Goal: Task Accomplishment & Management: Use online tool/utility

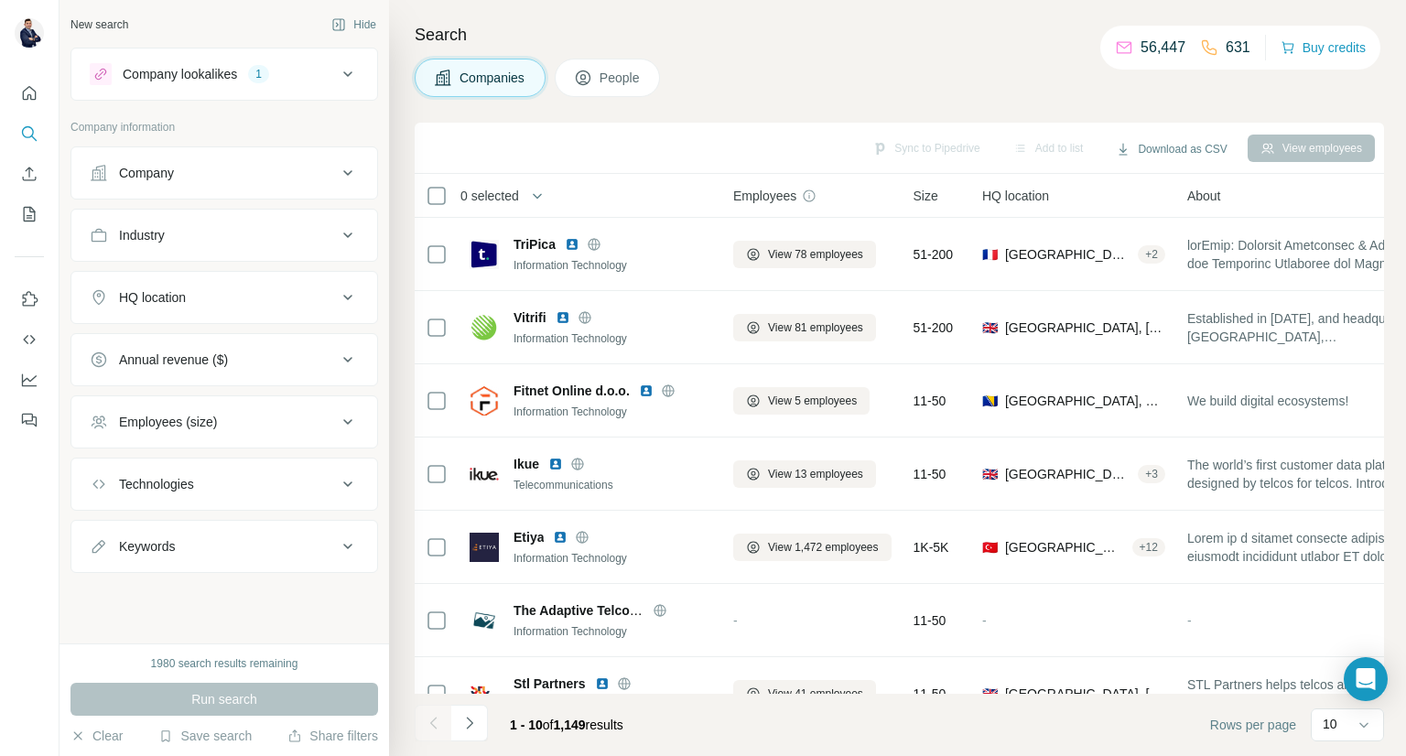
click at [336, 179] on div "Company" at bounding box center [213, 173] width 247 height 18
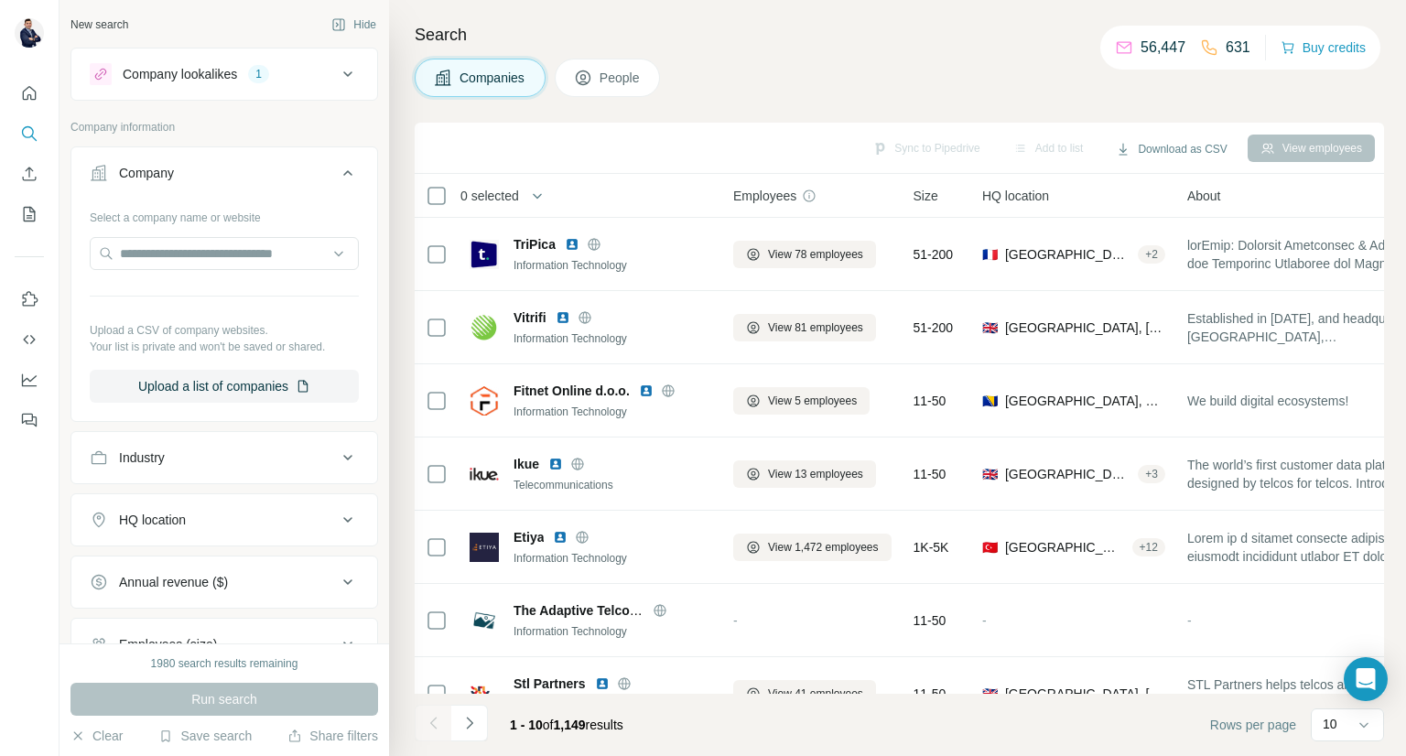
click at [337, 179] on icon at bounding box center [348, 173] width 22 height 22
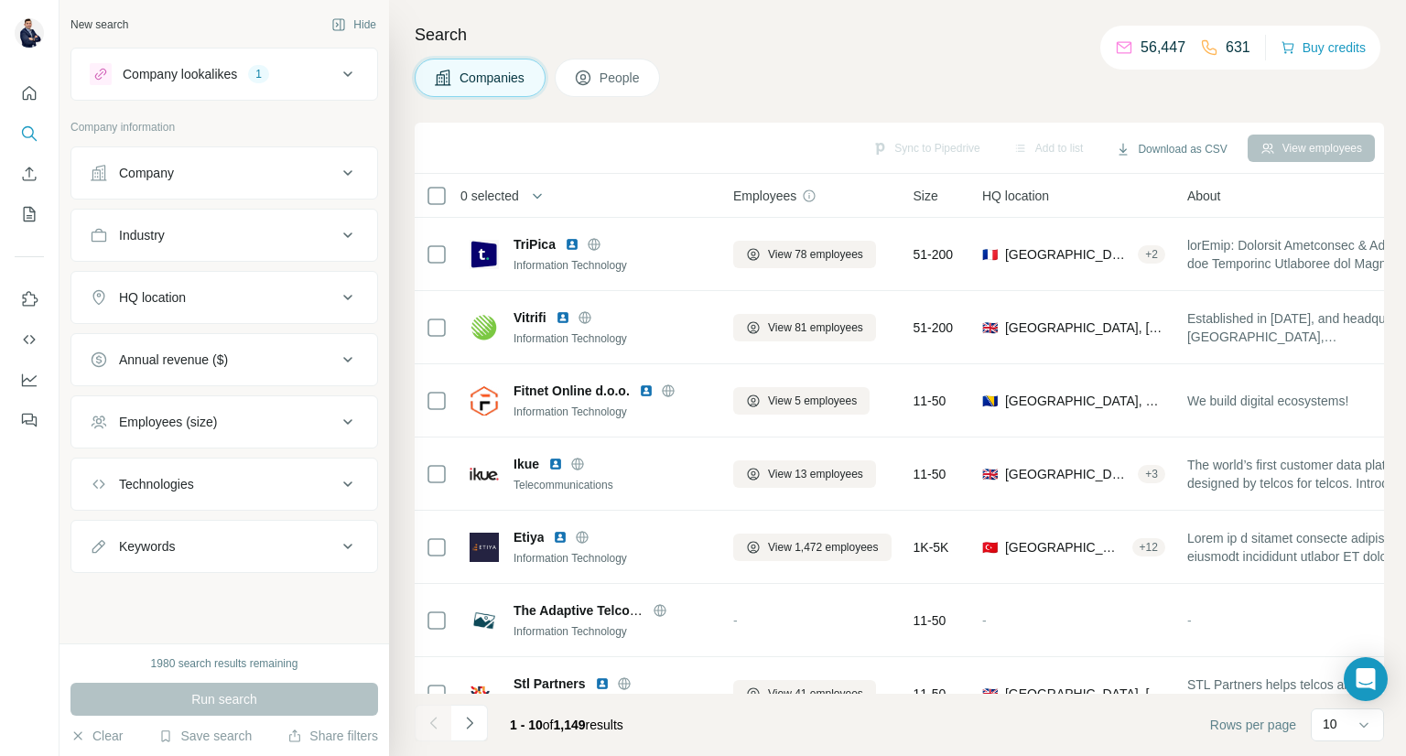
click at [615, 81] on span "People" at bounding box center [620, 78] width 42 height 18
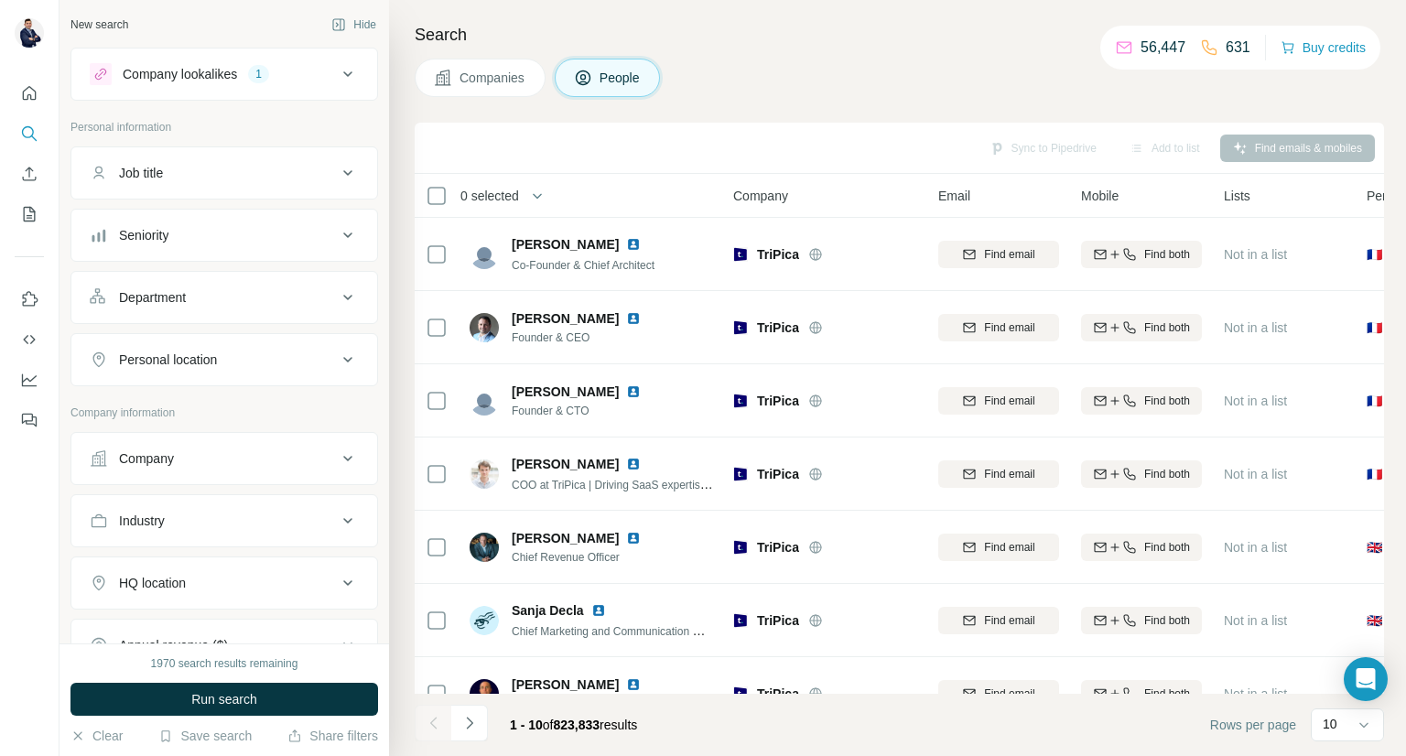
click at [339, 166] on icon at bounding box center [348, 173] width 22 height 22
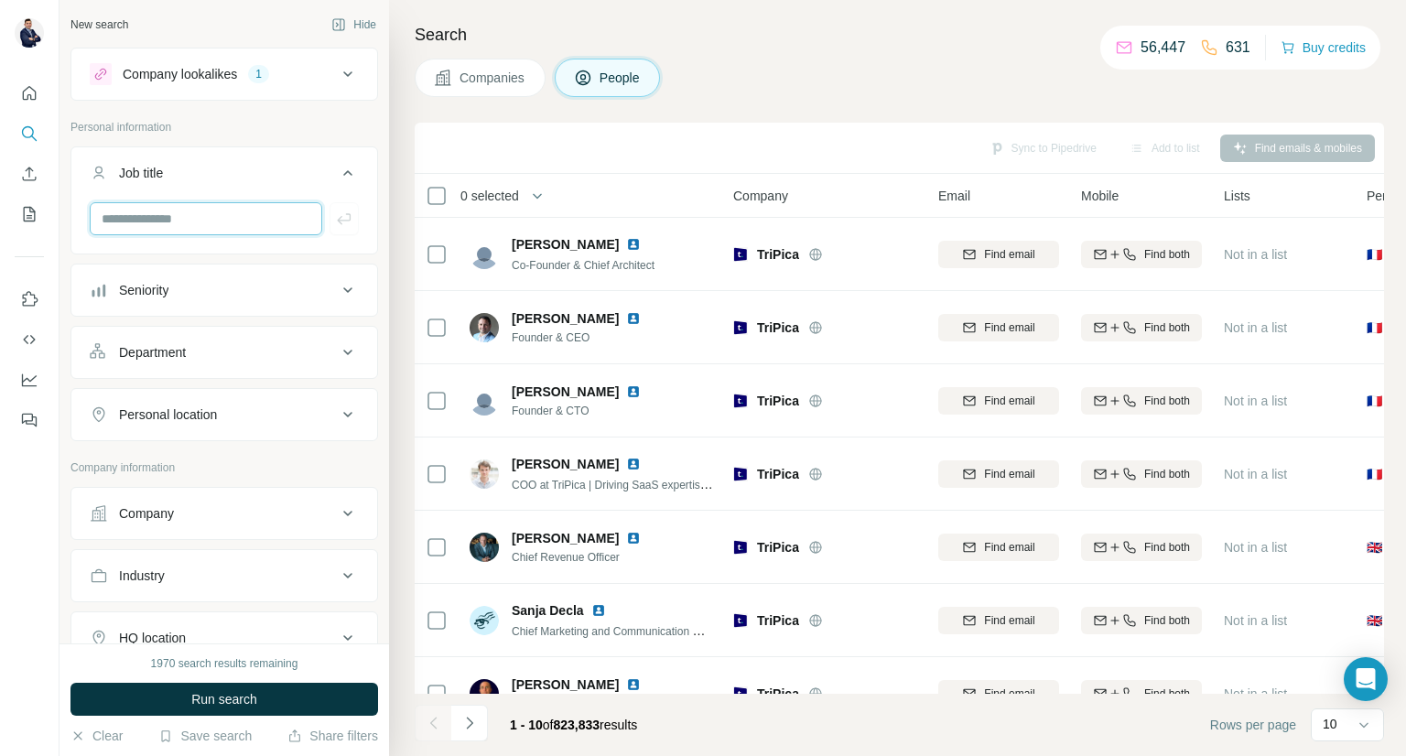
click at [245, 211] on input "text" at bounding box center [206, 218] width 232 height 33
type input "*"
click at [232, 698] on span "Run search" at bounding box center [224, 699] width 66 height 18
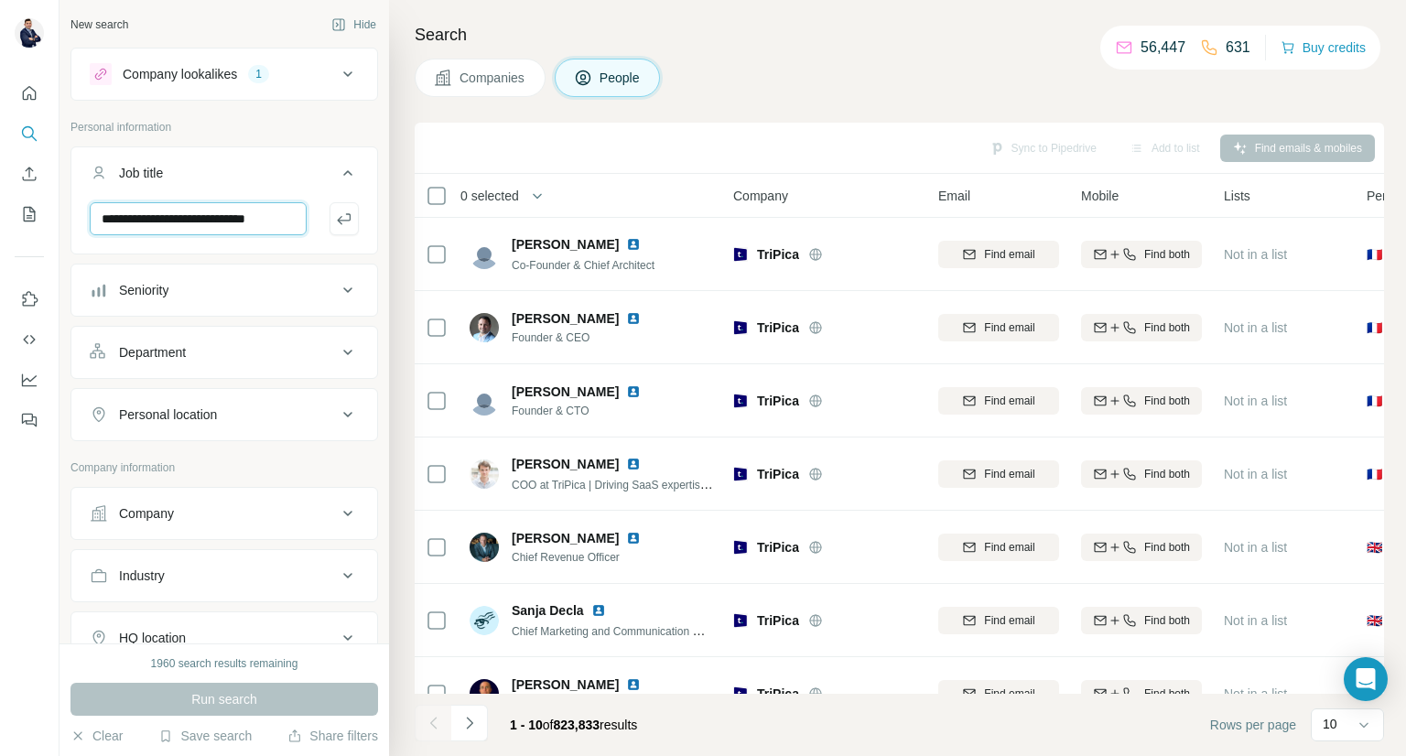
click at [299, 217] on input "**********" at bounding box center [198, 218] width 217 height 33
click at [278, 226] on input "**********" at bounding box center [198, 218] width 217 height 33
click at [212, 221] on input "**********" at bounding box center [198, 218] width 217 height 33
click at [210, 217] on input "**********" at bounding box center [198, 218] width 217 height 33
click at [249, 223] on input "**********" at bounding box center [198, 218] width 217 height 33
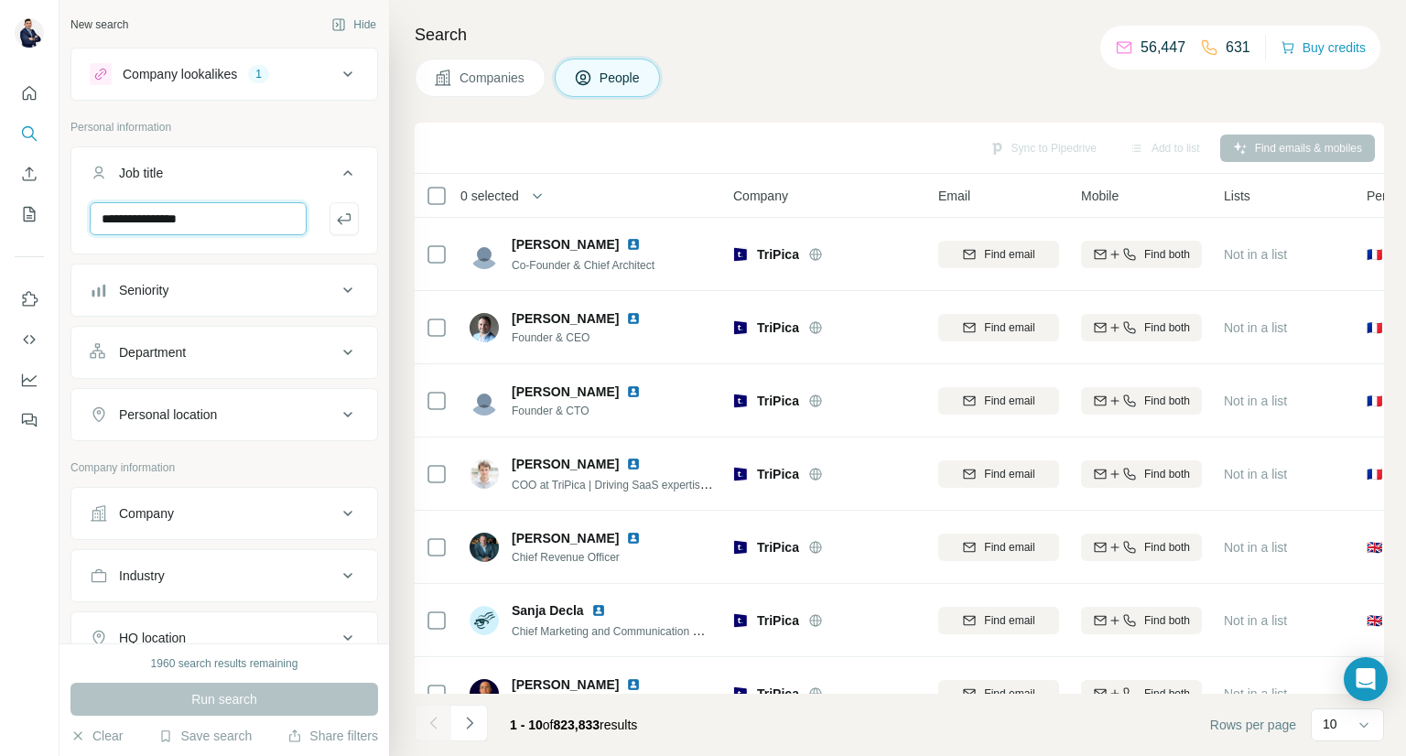
click at [249, 223] on input "**********" at bounding box center [198, 218] width 217 height 33
click at [102, 218] on input "**********" at bounding box center [198, 218] width 217 height 33
type input "**********"
click at [335, 222] on icon "button" at bounding box center [344, 219] width 18 height 18
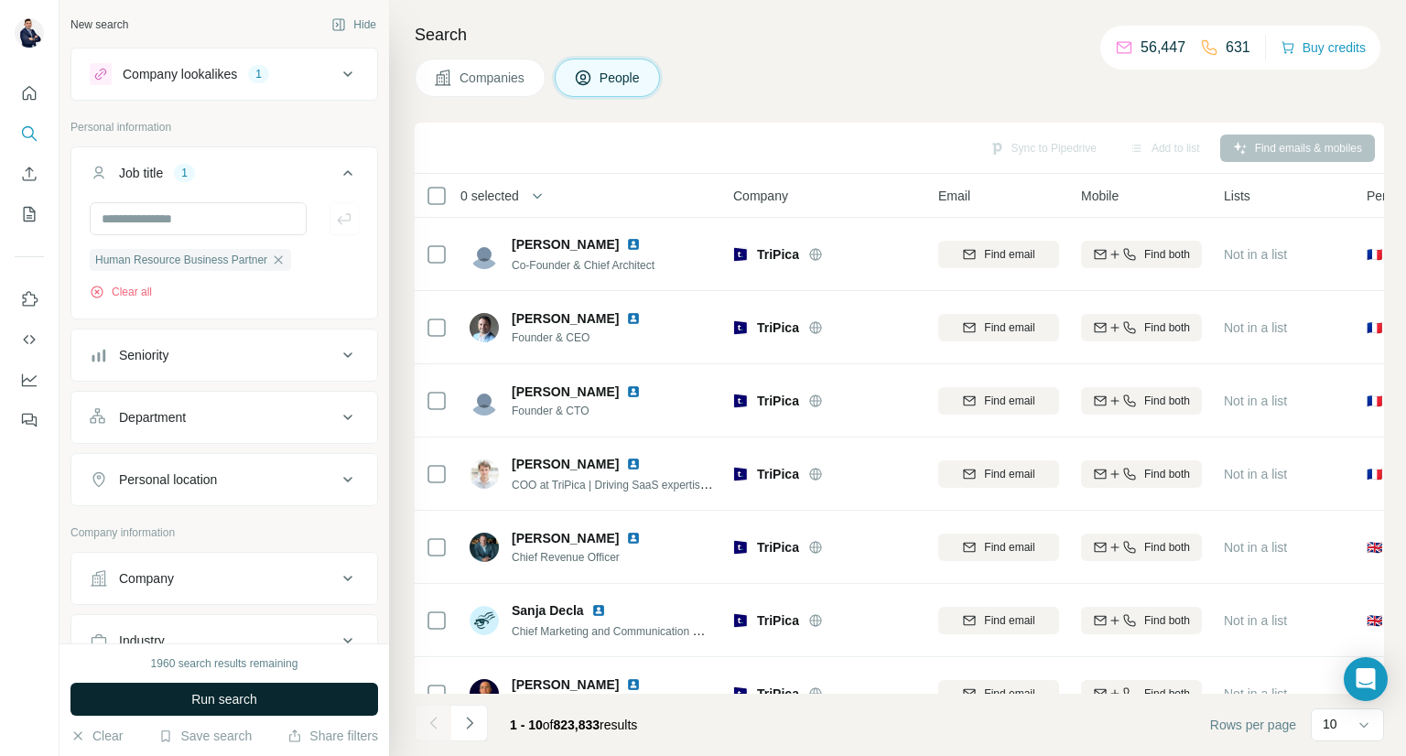
click at [232, 704] on span "Run search" at bounding box center [224, 699] width 66 height 18
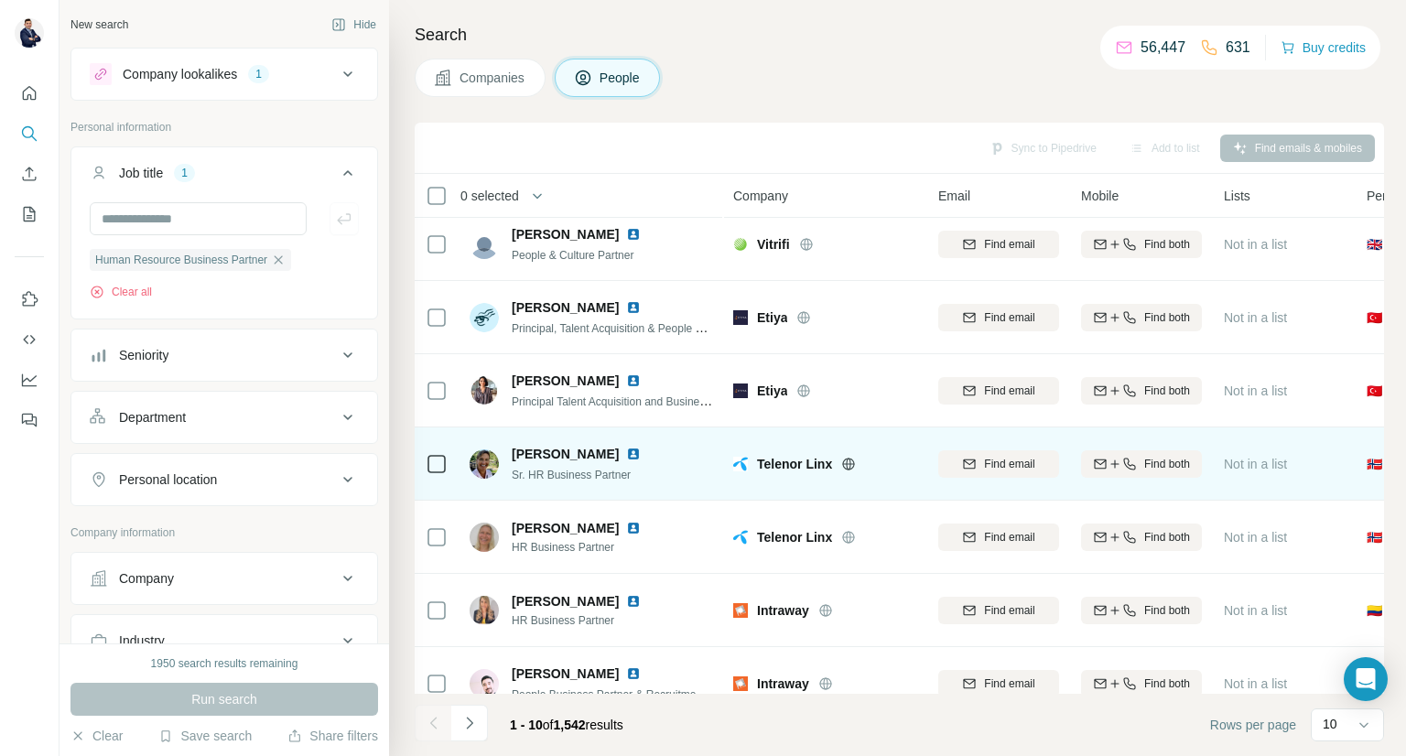
scroll to position [266, 0]
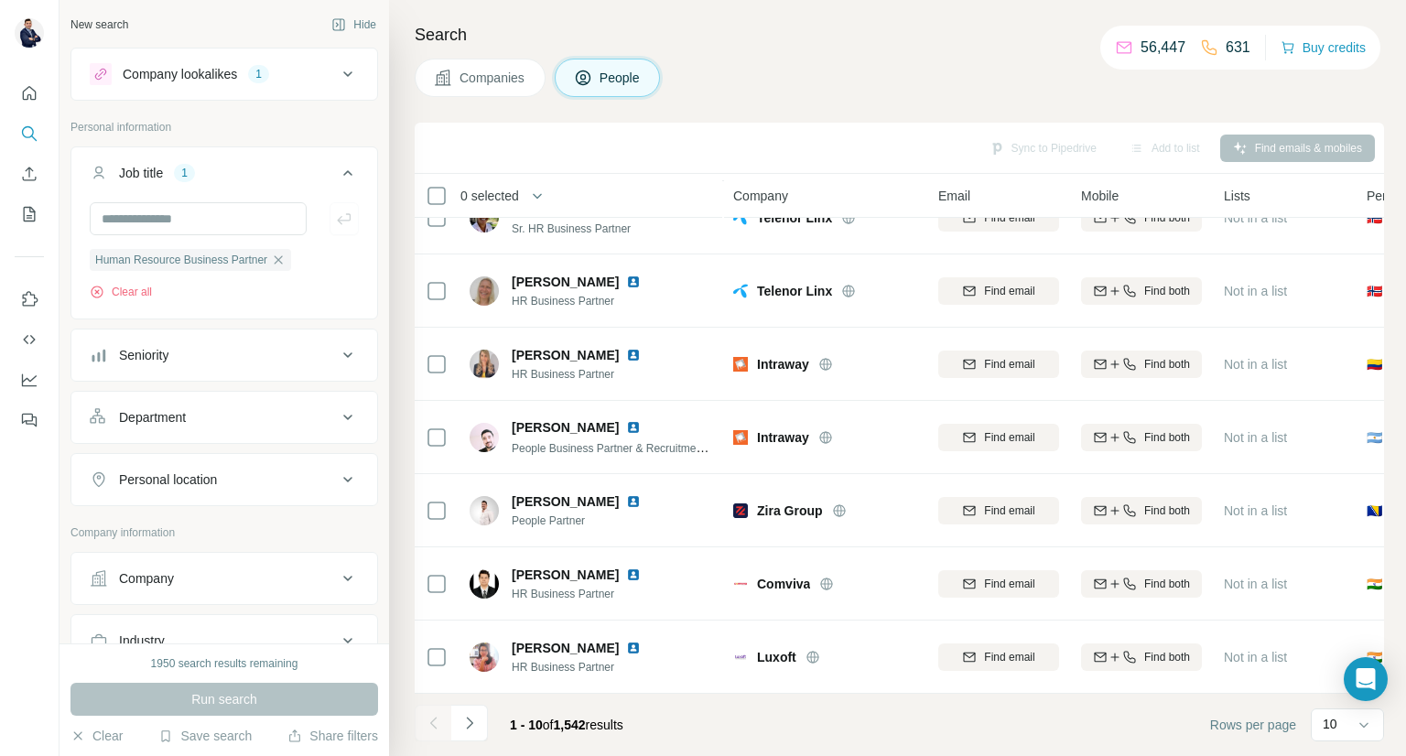
click at [320, 363] on button "Seniority" at bounding box center [224, 355] width 306 height 44
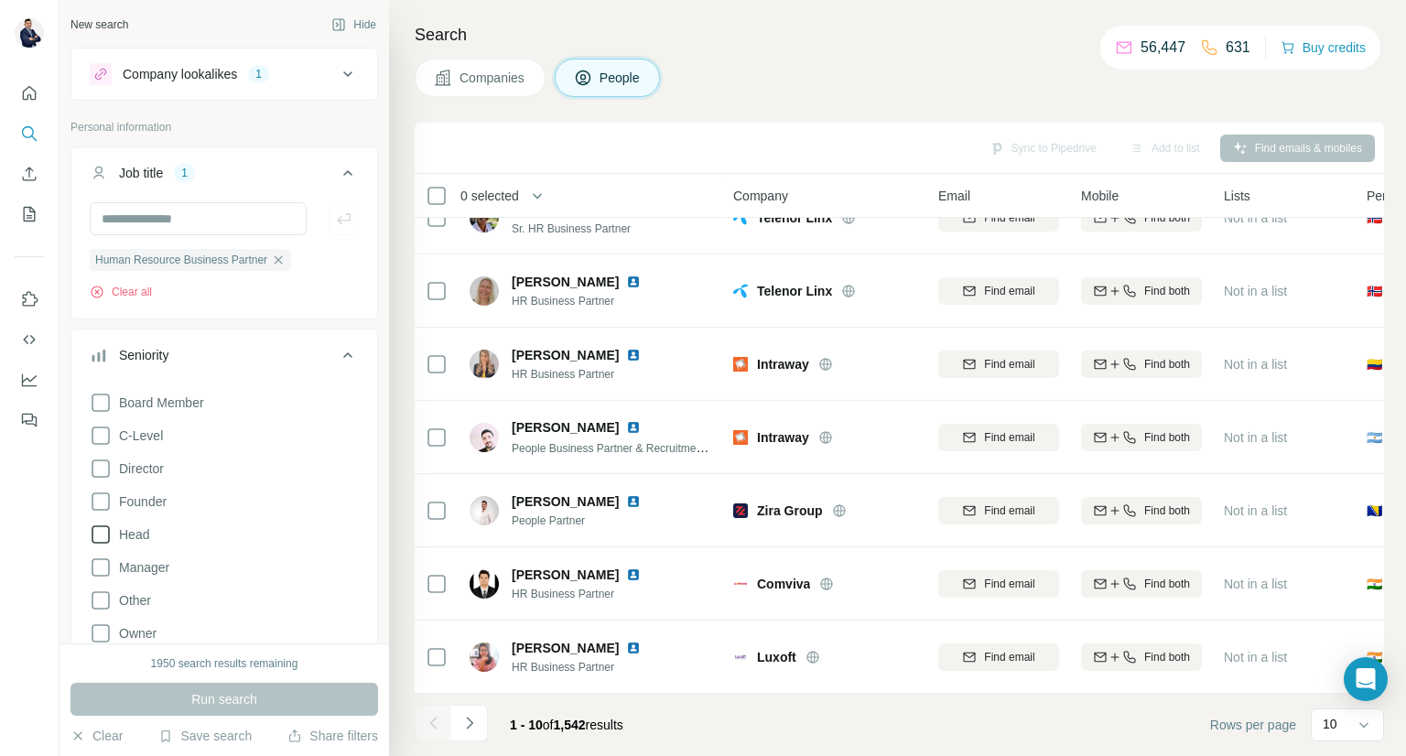
click at [136, 532] on span "Head" at bounding box center [131, 534] width 38 height 18
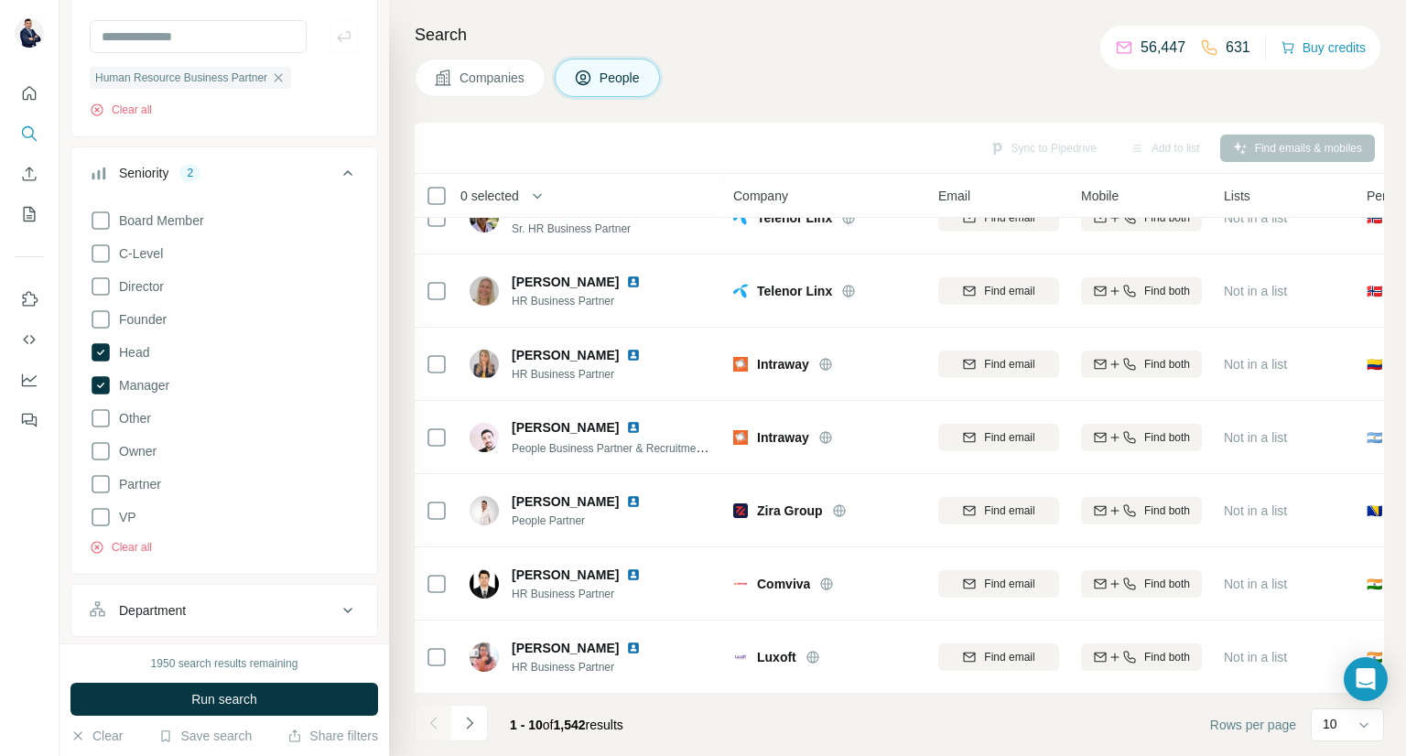
scroll to position [186, 0]
click at [233, 707] on span "Run search" at bounding box center [224, 699] width 66 height 18
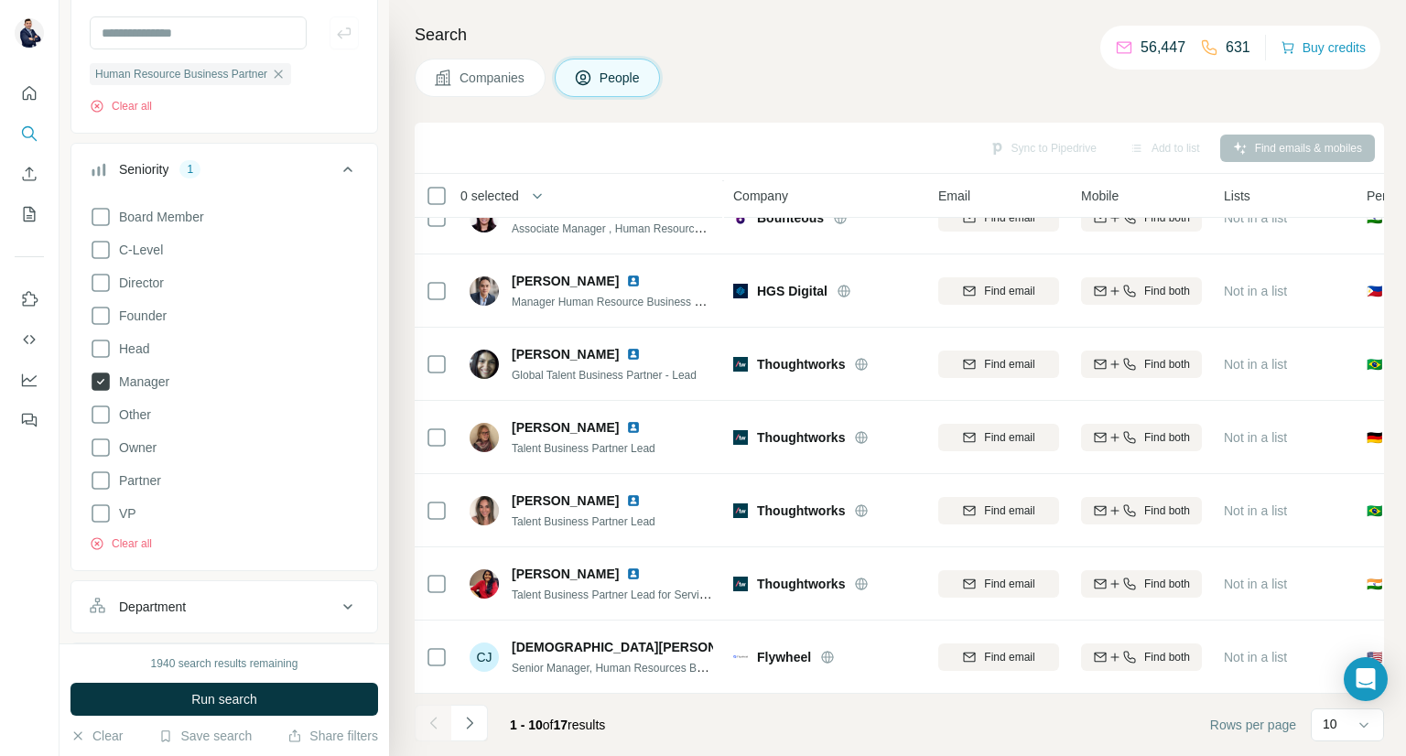
click at [118, 376] on span "Manager" at bounding box center [141, 381] width 58 height 18
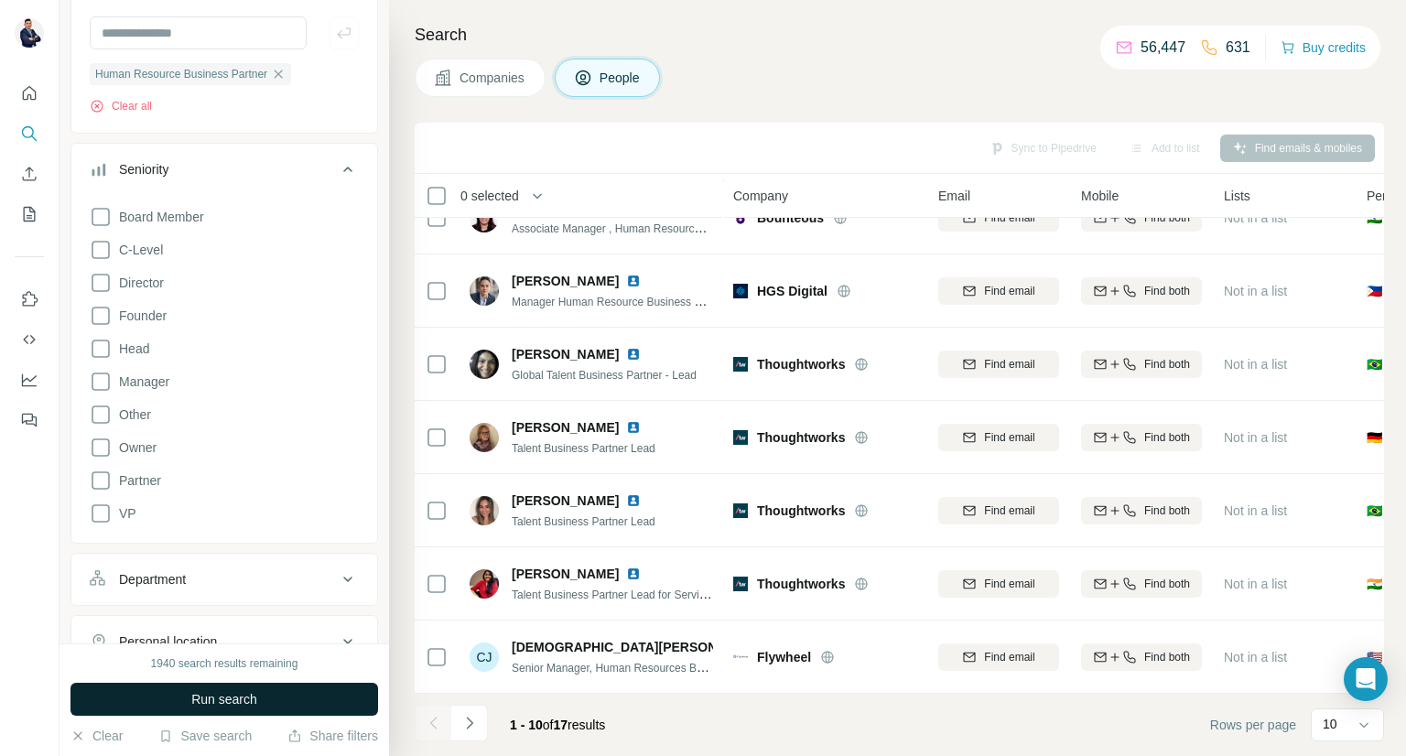
click at [234, 704] on span "Run search" at bounding box center [224, 699] width 66 height 18
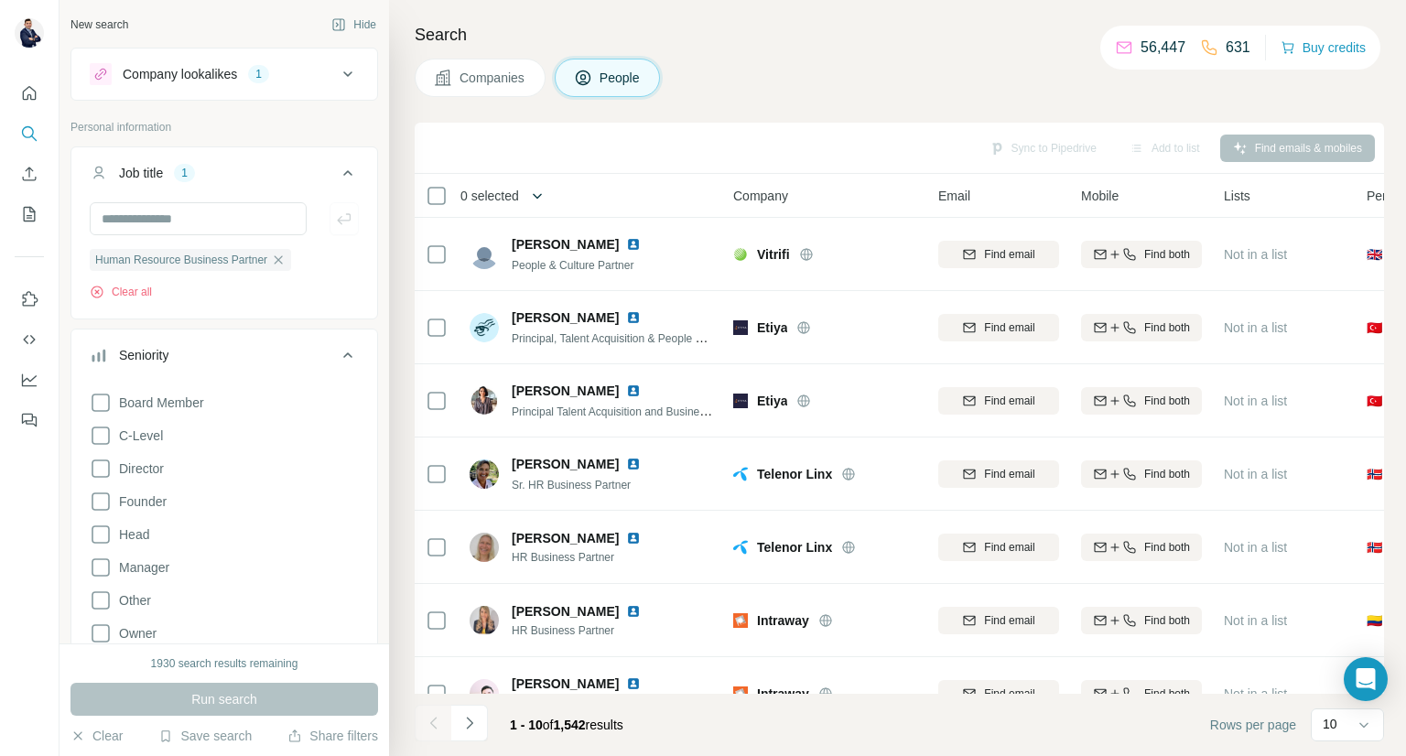
click at [519, 202] on span "0 selected" at bounding box center [489, 196] width 59 height 18
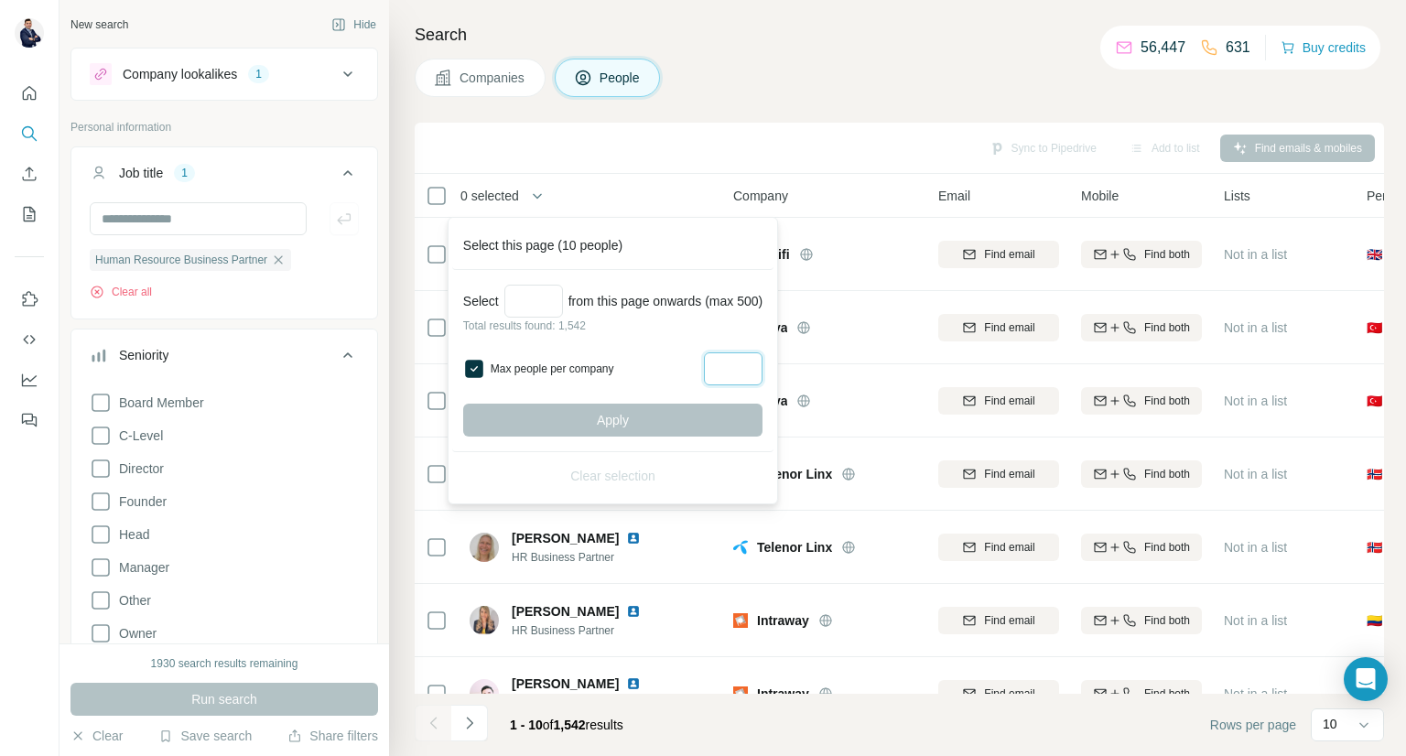
click at [740, 379] on input "Max people per company" at bounding box center [733, 368] width 59 height 33
type input "*"
click at [553, 300] on input "Select a number (up to 500)" at bounding box center [533, 301] width 59 height 33
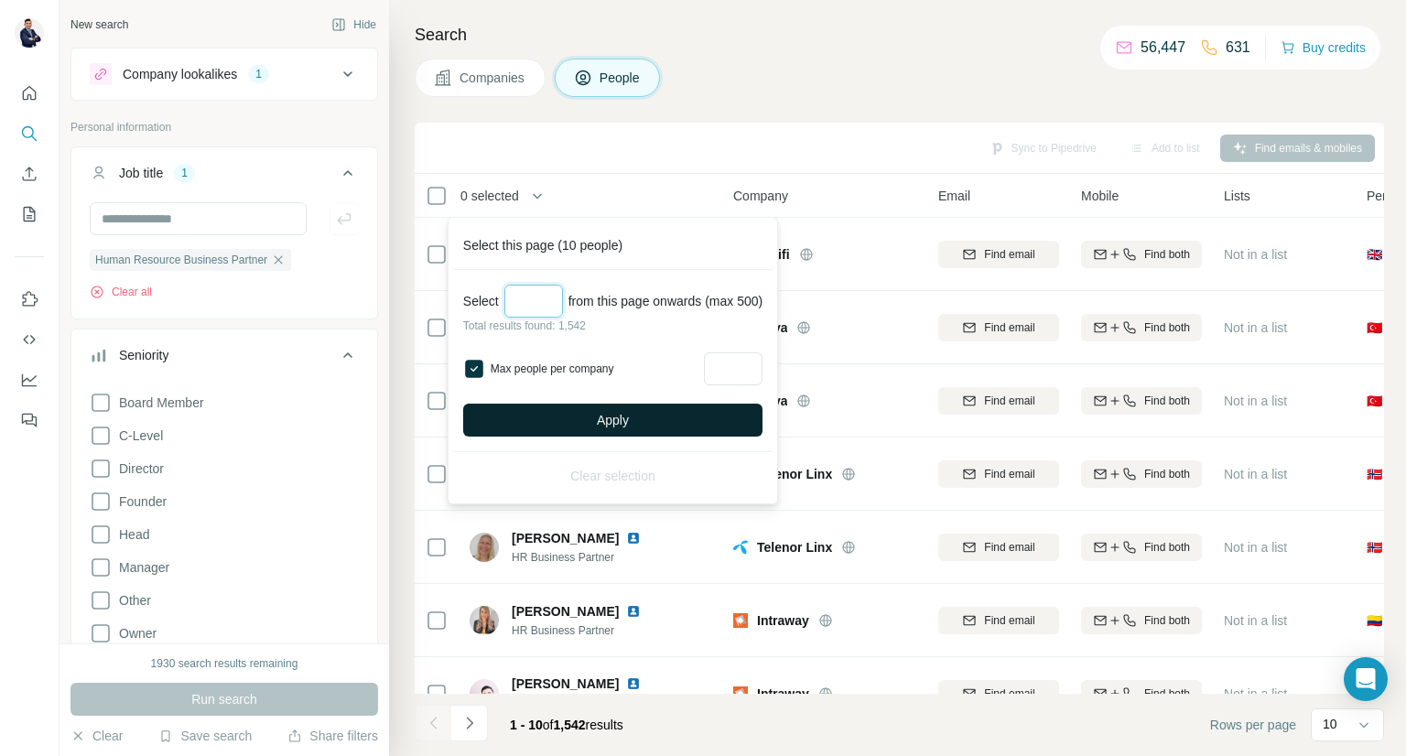
type input "***"
click at [619, 419] on span "Apply" at bounding box center [613, 420] width 32 height 18
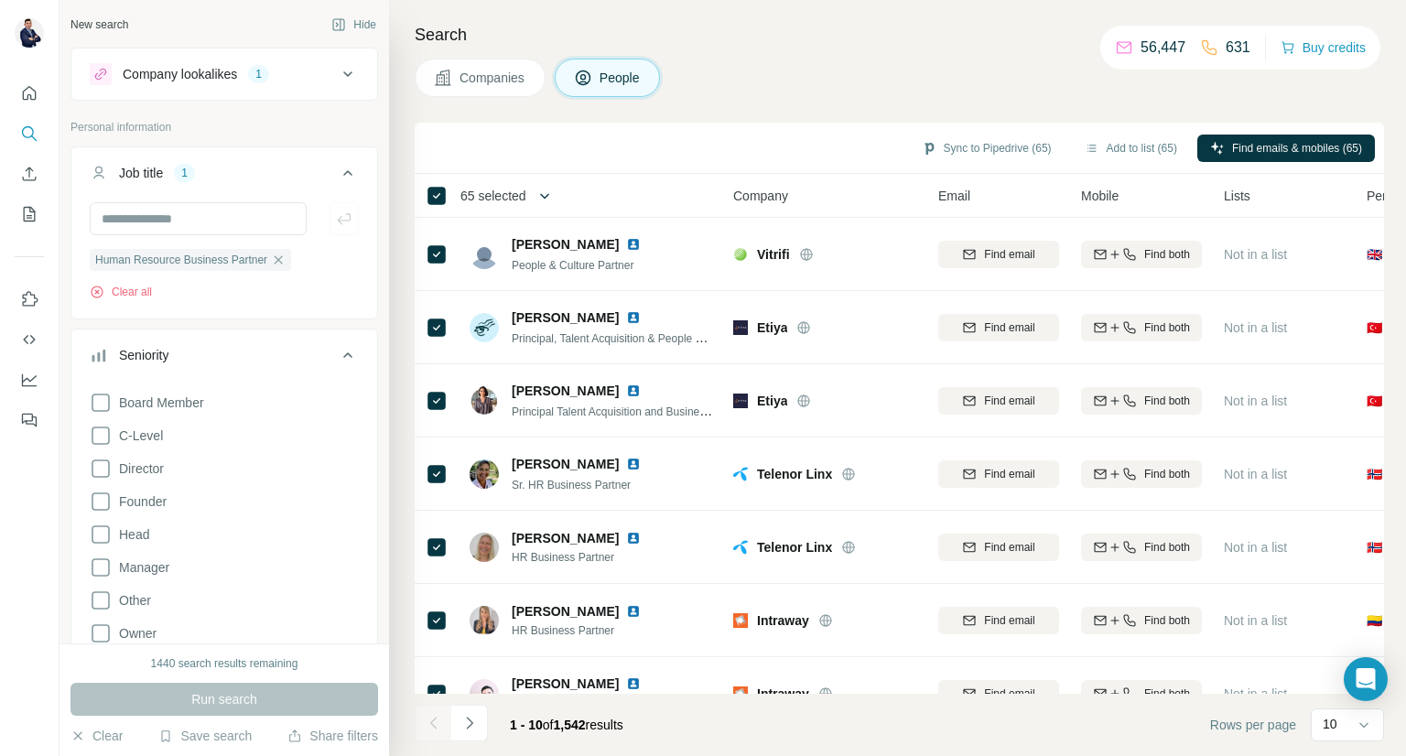
click at [549, 199] on icon "button" at bounding box center [544, 196] width 18 height 18
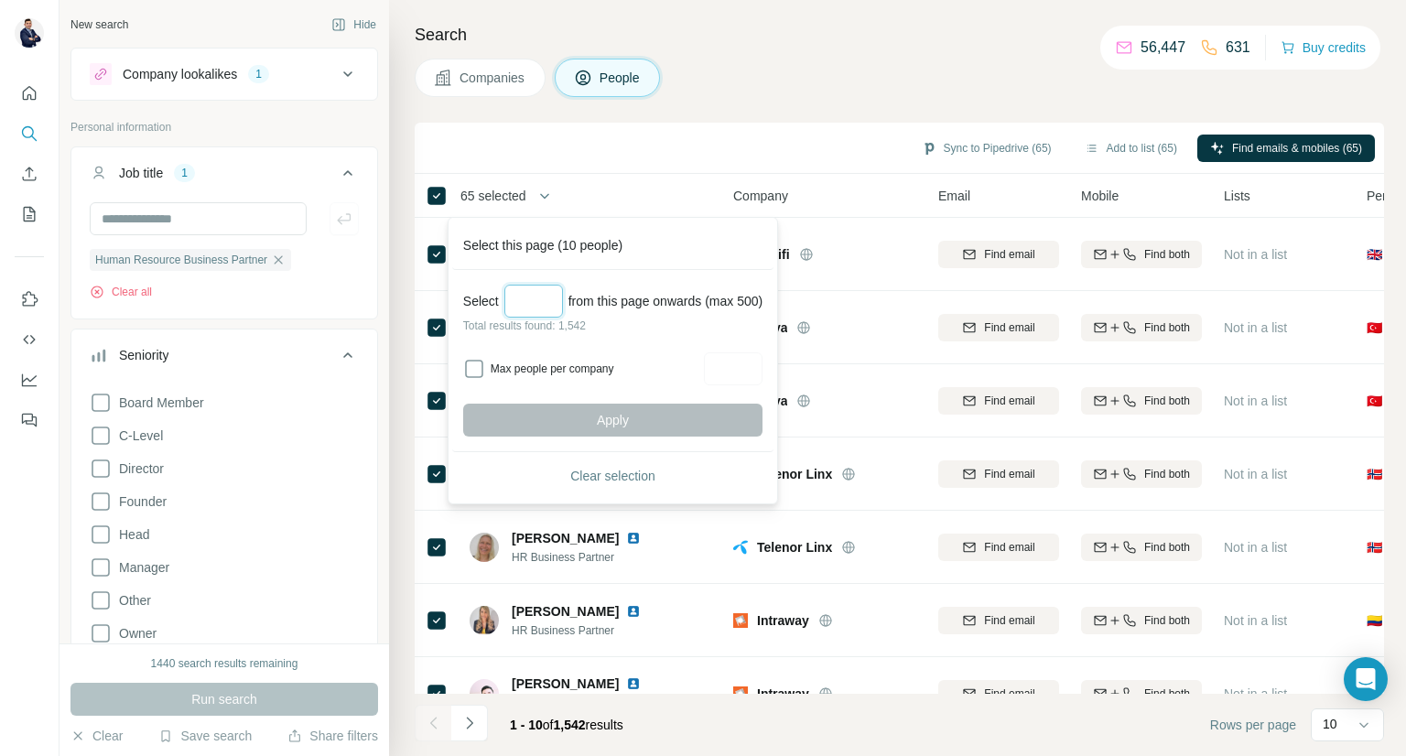
click at [543, 299] on input "Select a number (up to 500)" at bounding box center [533, 301] width 59 height 33
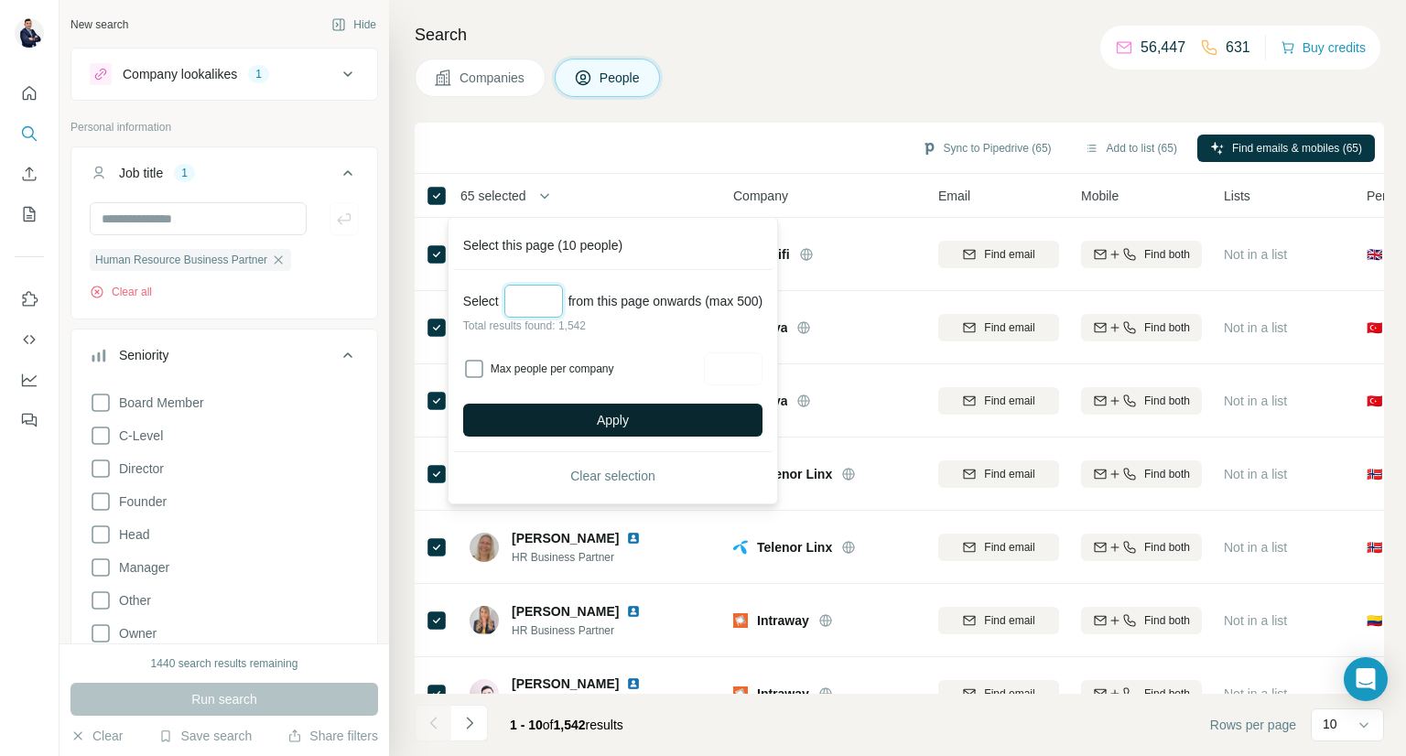
type input "***"
click at [619, 425] on span "Apply" at bounding box center [613, 420] width 32 height 18
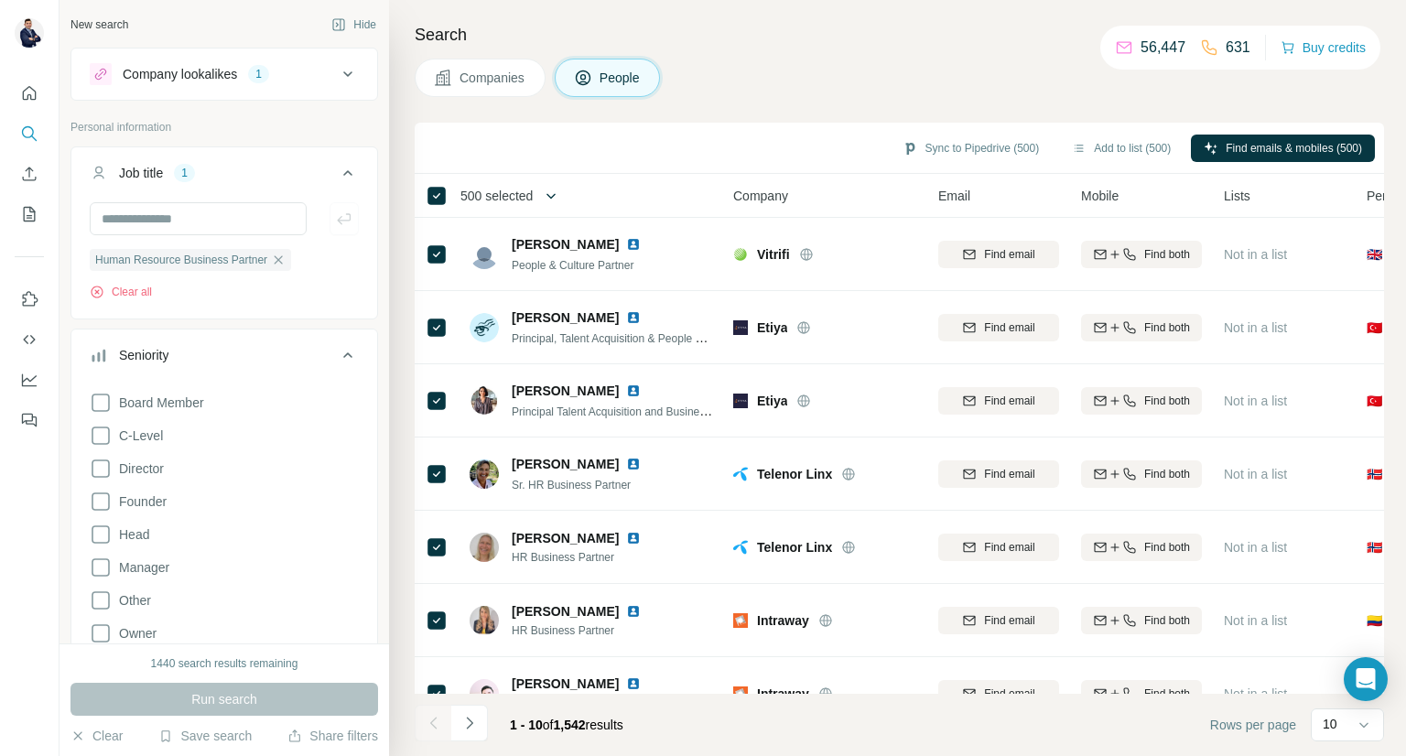
click at [550, 188] on icon "button" at bounding box center [551, 196] width 18 height 18
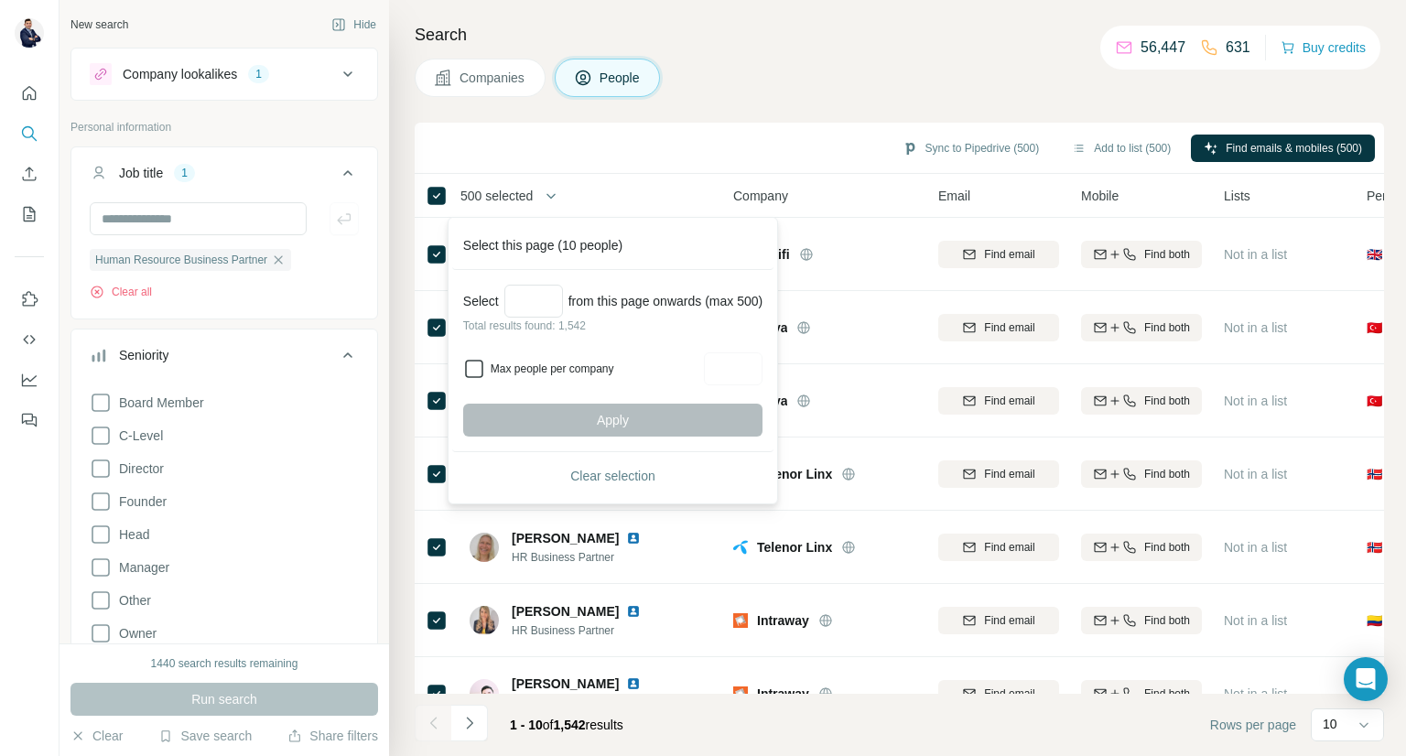
click at [471, 378] on icon at bounding box center [474, 369] width 22 height 22
click at [754, 360] on input "Max people per company" at bounding box center [733, 368] width 59 height 33
type input "*"
click at [533, 300] on input "Select a number (up to 500)" at bounding box center [533, 301] width 59 height 33
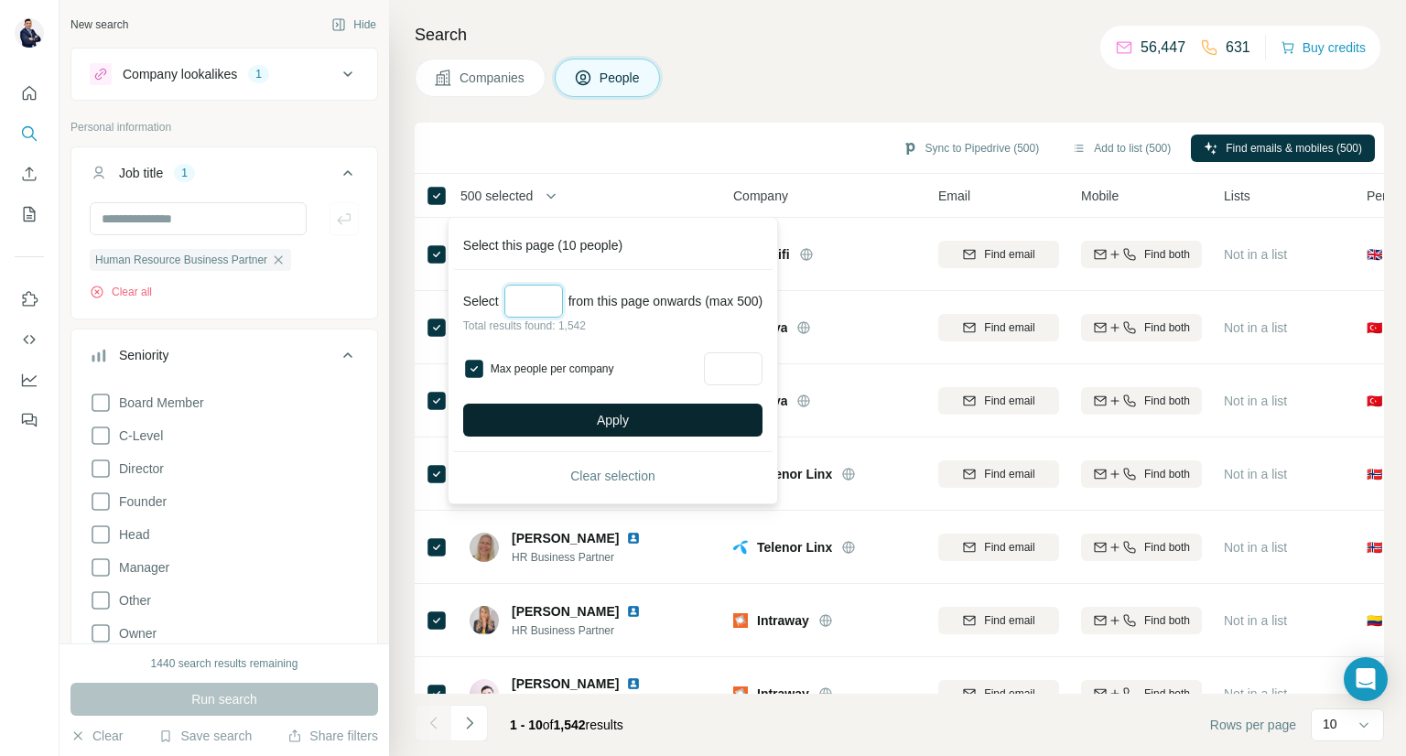
type input "***"
click at [628, 422] on span "Apply" at bounding box center [613, 420] width 32 height 18
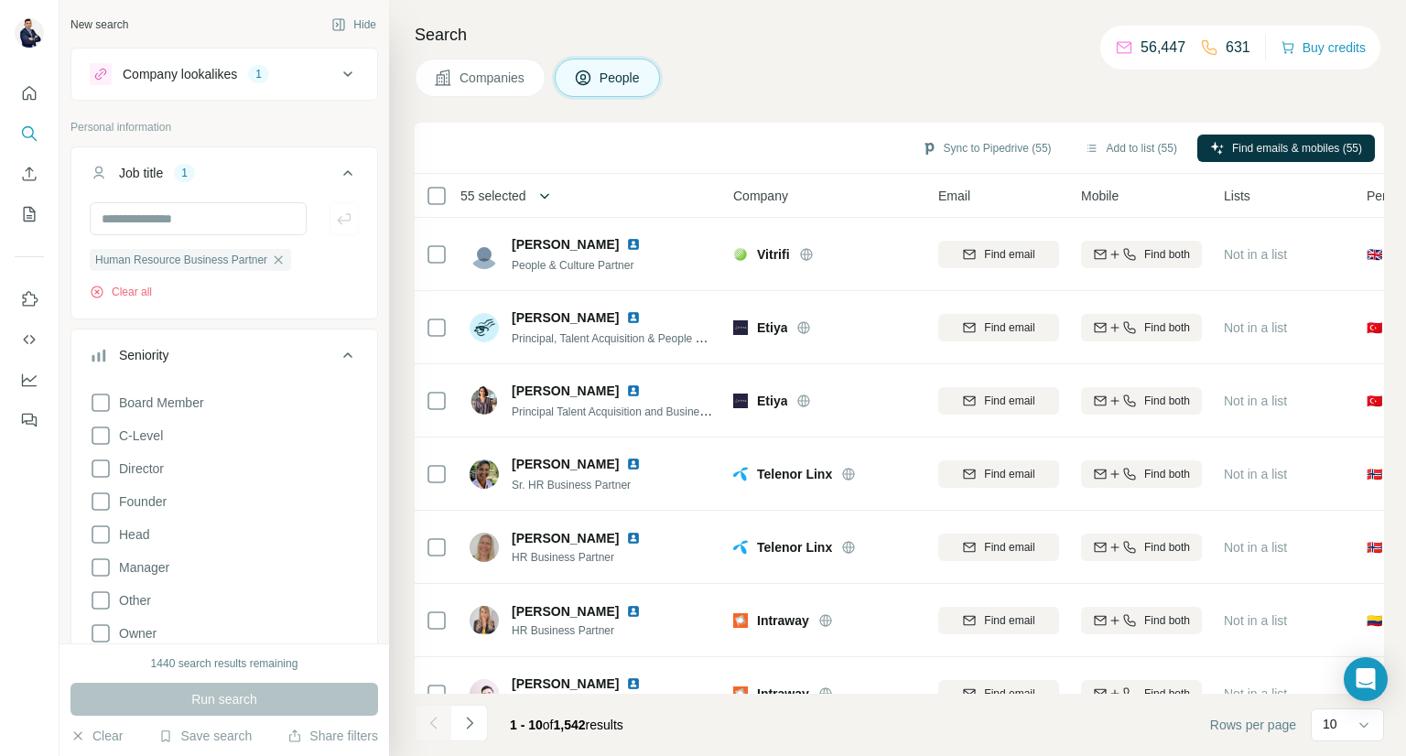
click at [545, 196] on icon "button" at bounding box center [544, 196] width 18 height 18
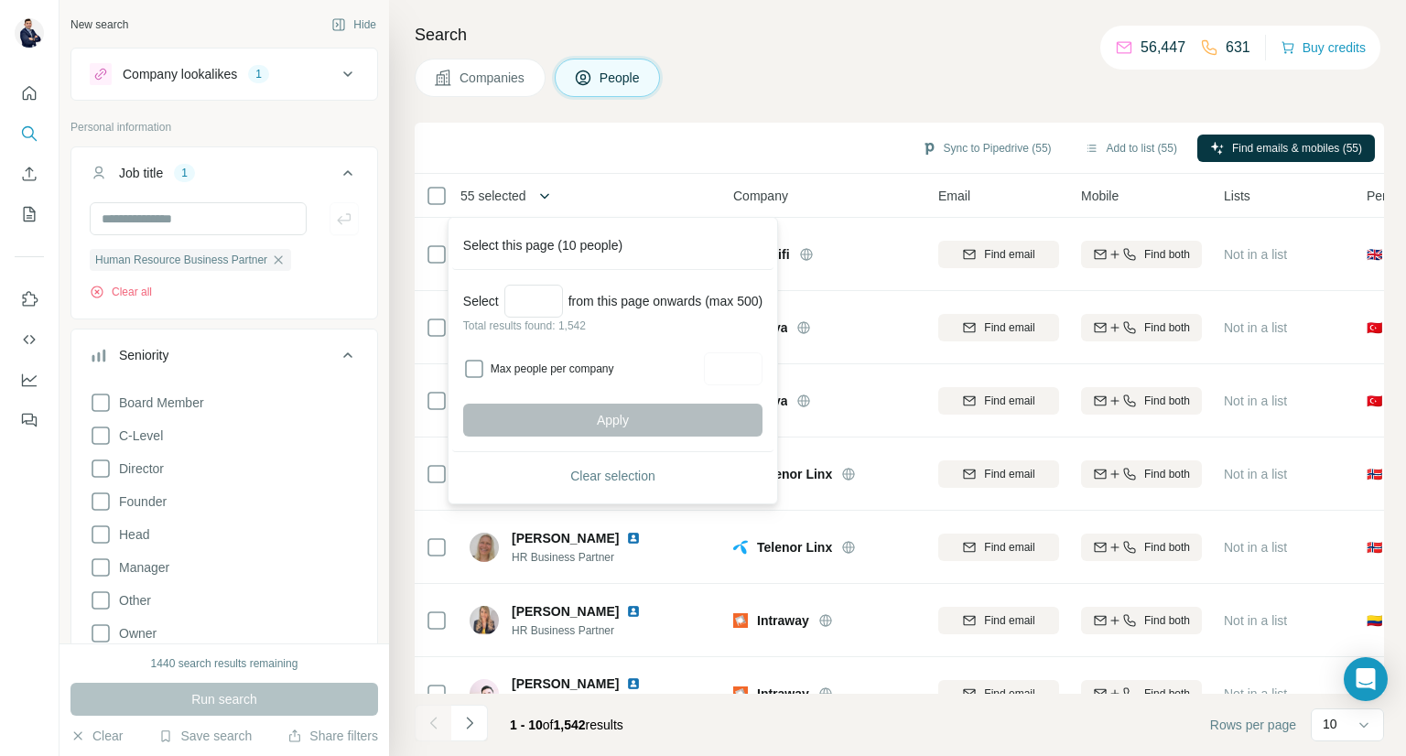
click at [550, 190] on icon "button" at bounding box center [544, 196] width 18 height 18
click at [541, 198] on icon "button" at bounding box center [544, 196] width 18 height 18
click at [479, 187] on span "55 selected" at bounding box center [493, 196] width 66 height 18
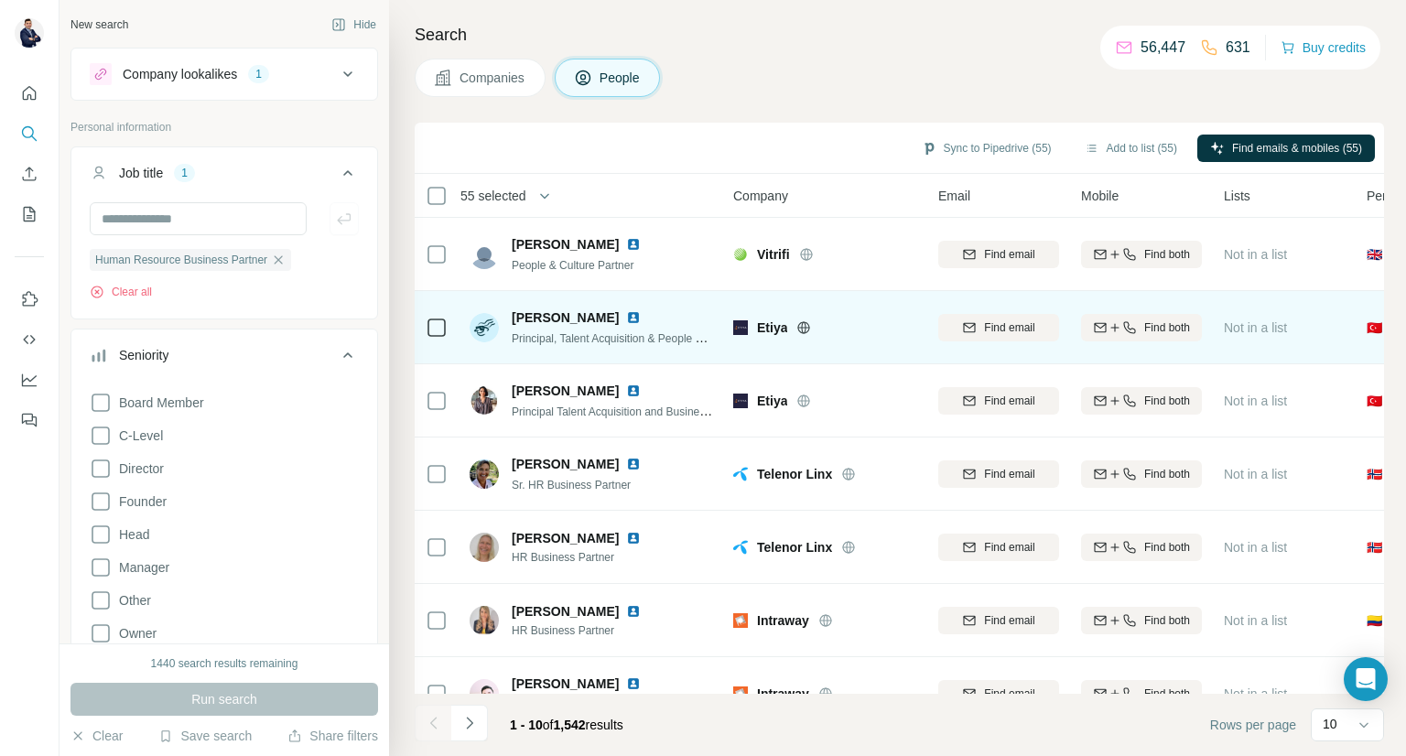
scroll to position [266, 0]
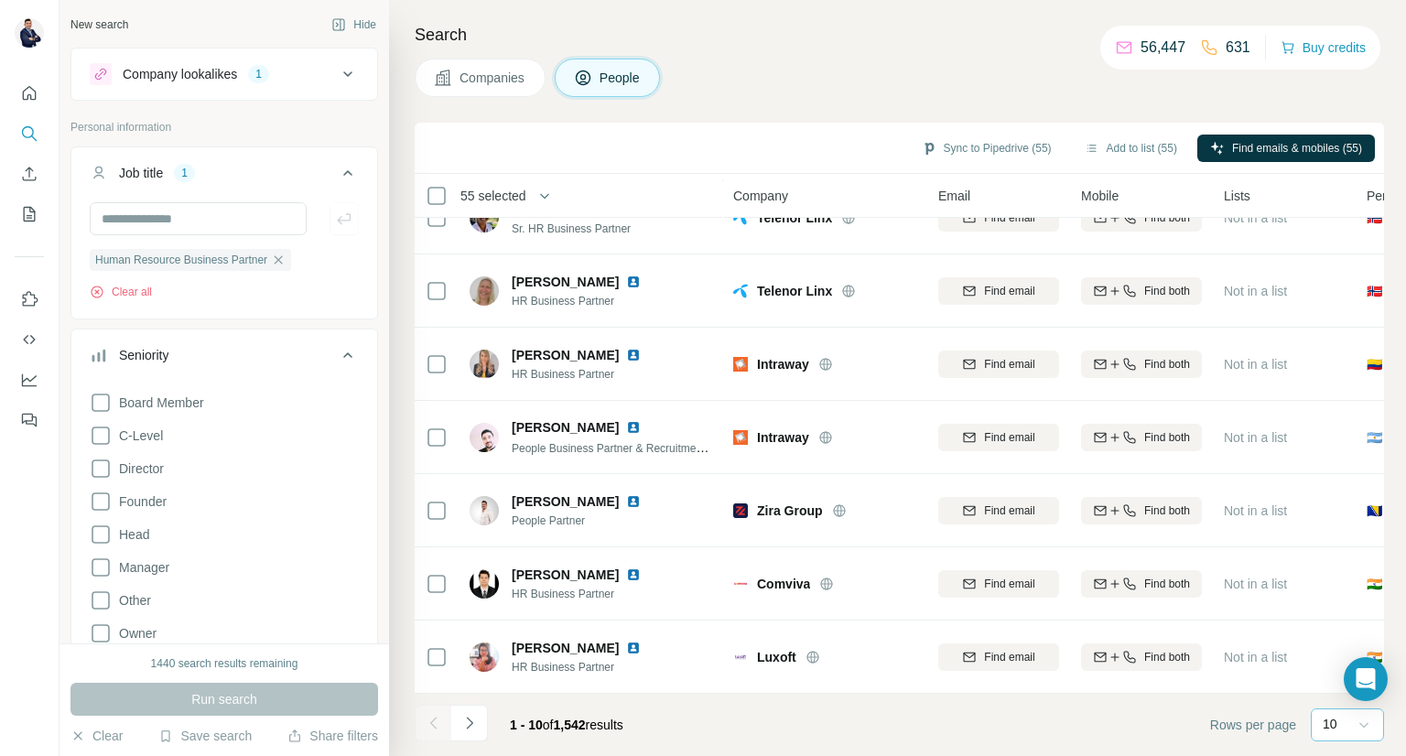
click at [1354, 716] on icon at bounding box center [1363, 725] width 18 height 18
click at [1349, 590] on div "60" at bounding box center [1347, 585] width 42 height 18
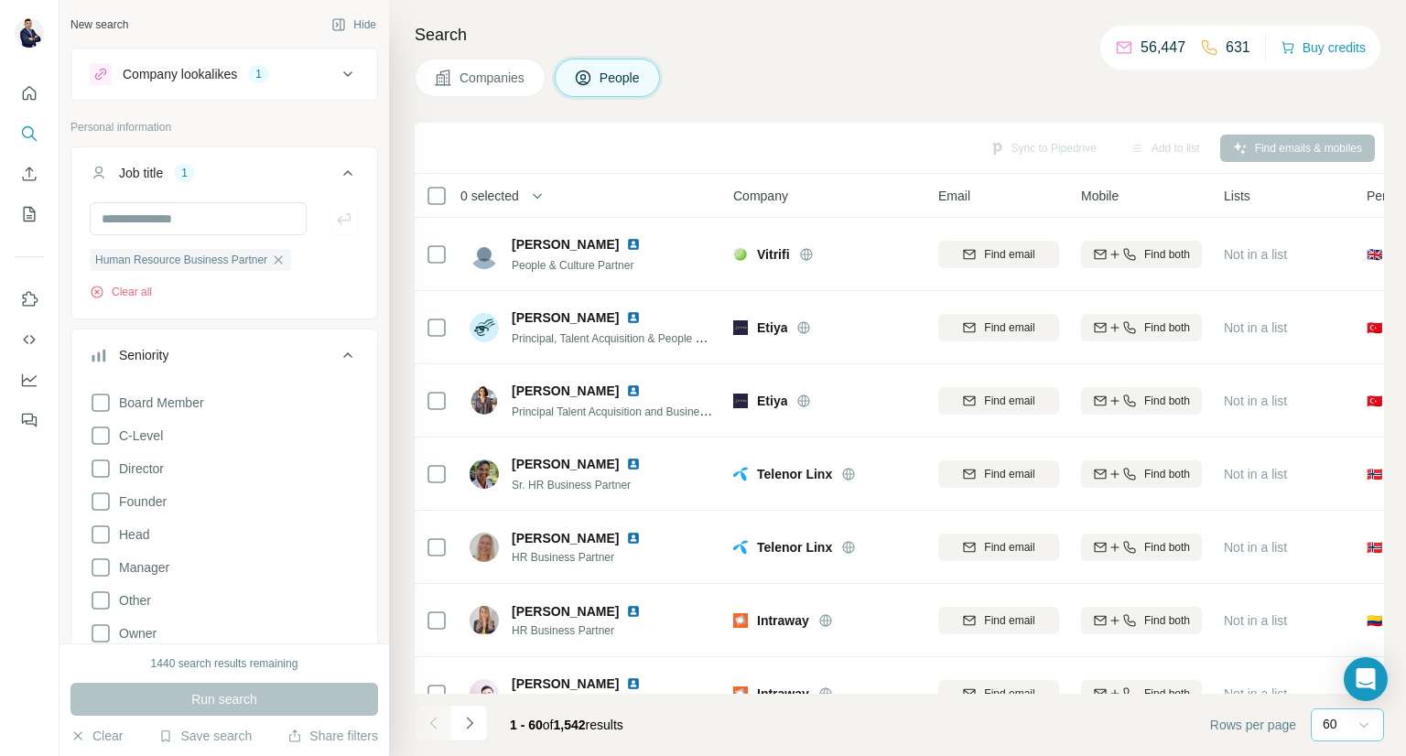
click at [512, 191] on span "0 selected" at bounding box center [489, 196] width 59 height 18
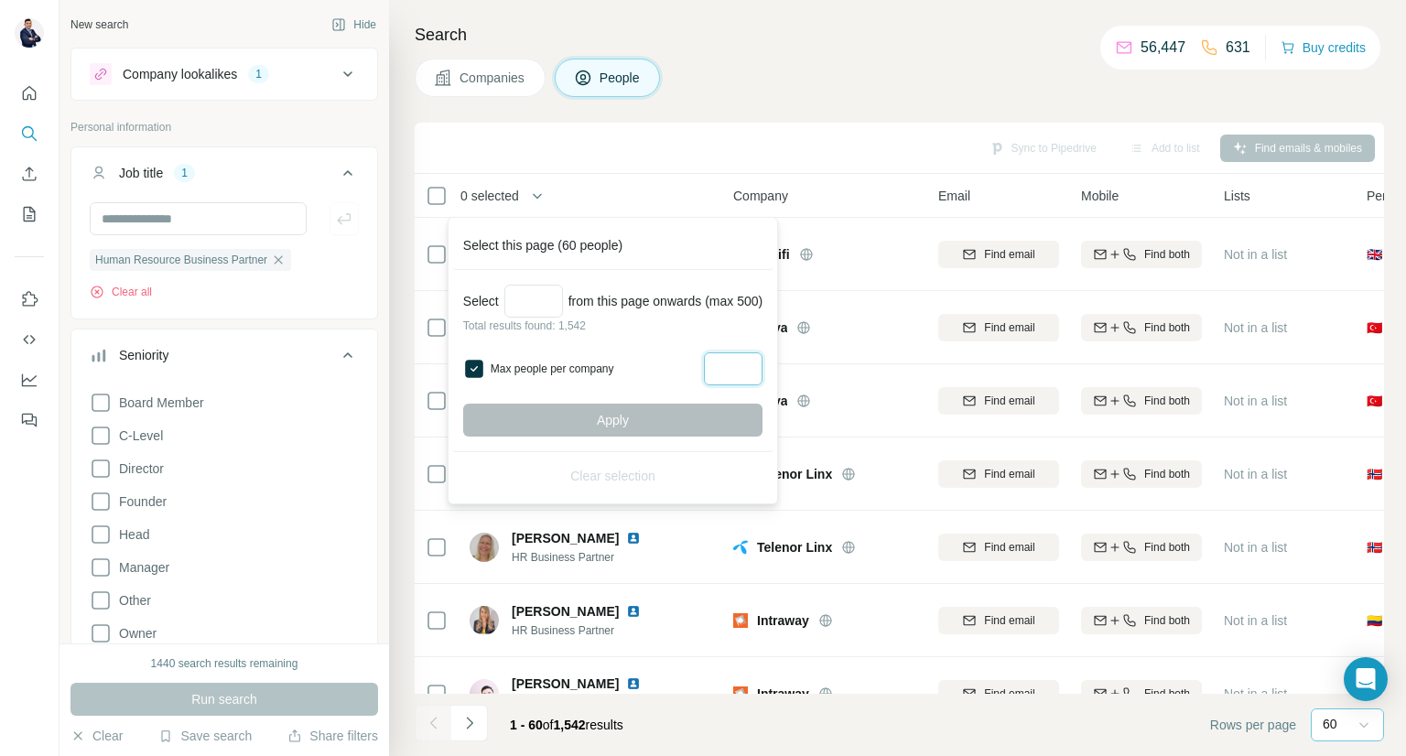
click at [727, 370] on input "Max people per company" at bounding box center [733, 368] width 59 height 33
type input "*"
click at [555, 304] on input "Select a number (up to 500)" at bounding box center [533, 301] width 59 height 33
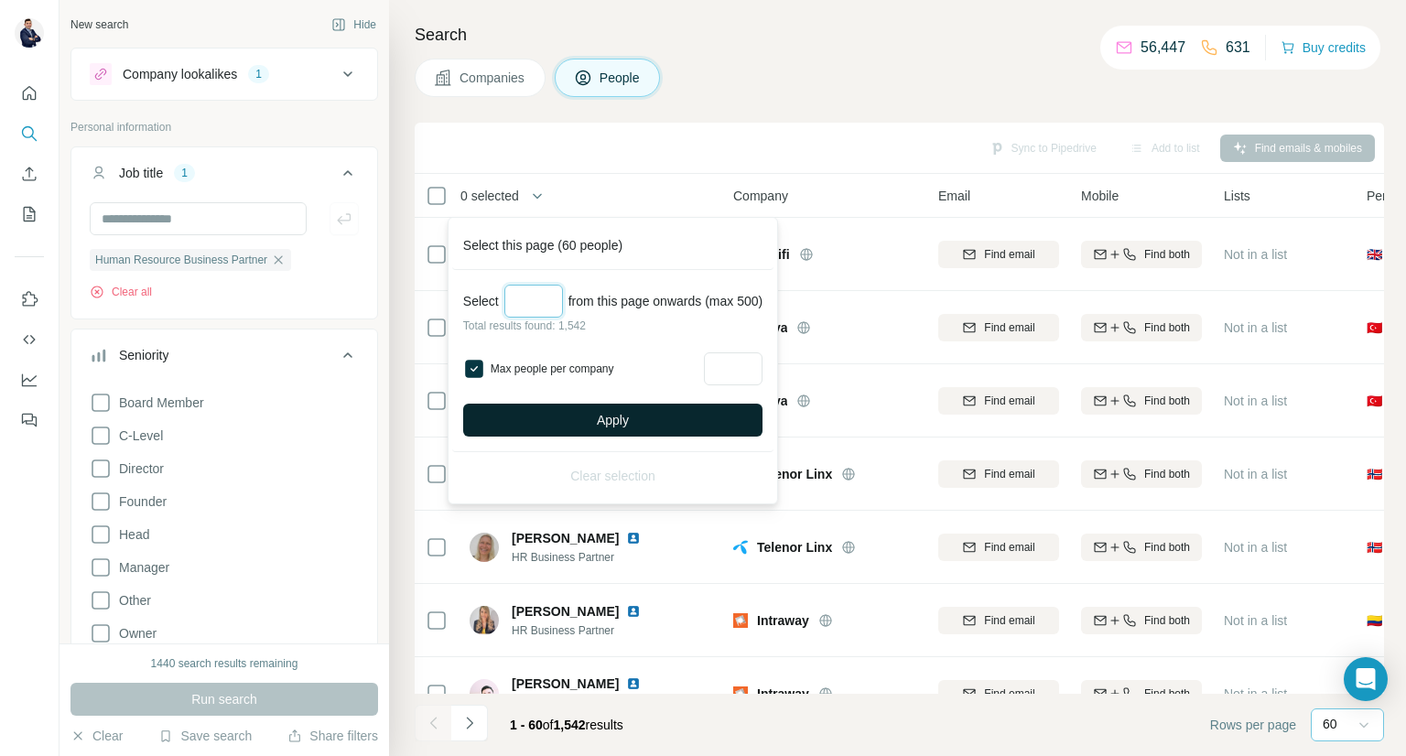
type input "***"
click at [622, 417] on span "Apply" at bounding box center [613, 420] width 32 height 18
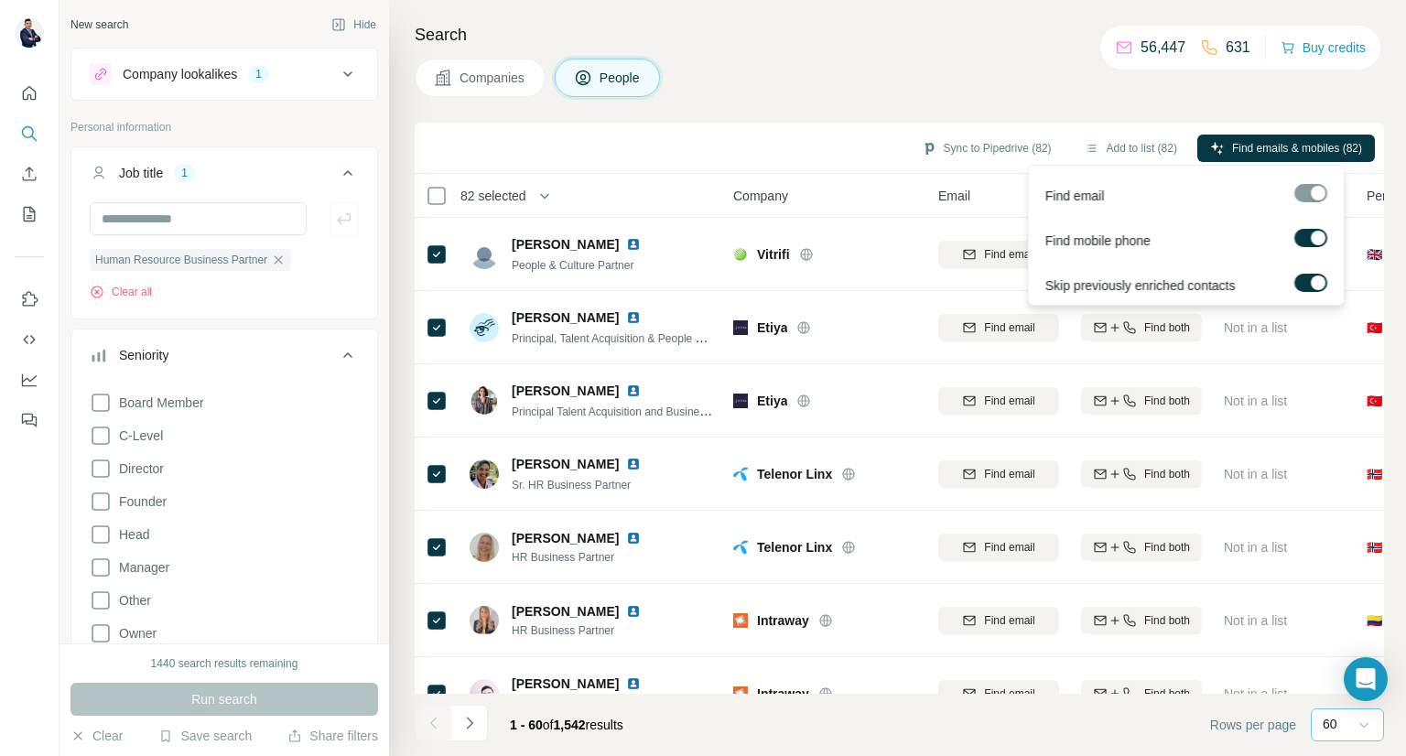
click at [1312, 238] on div at bounding box center [1316, 238] width 15 height 15
click at [1309, 152] on span "Find emails (82)" at bounding box center [1322, 148] width 79 height 16
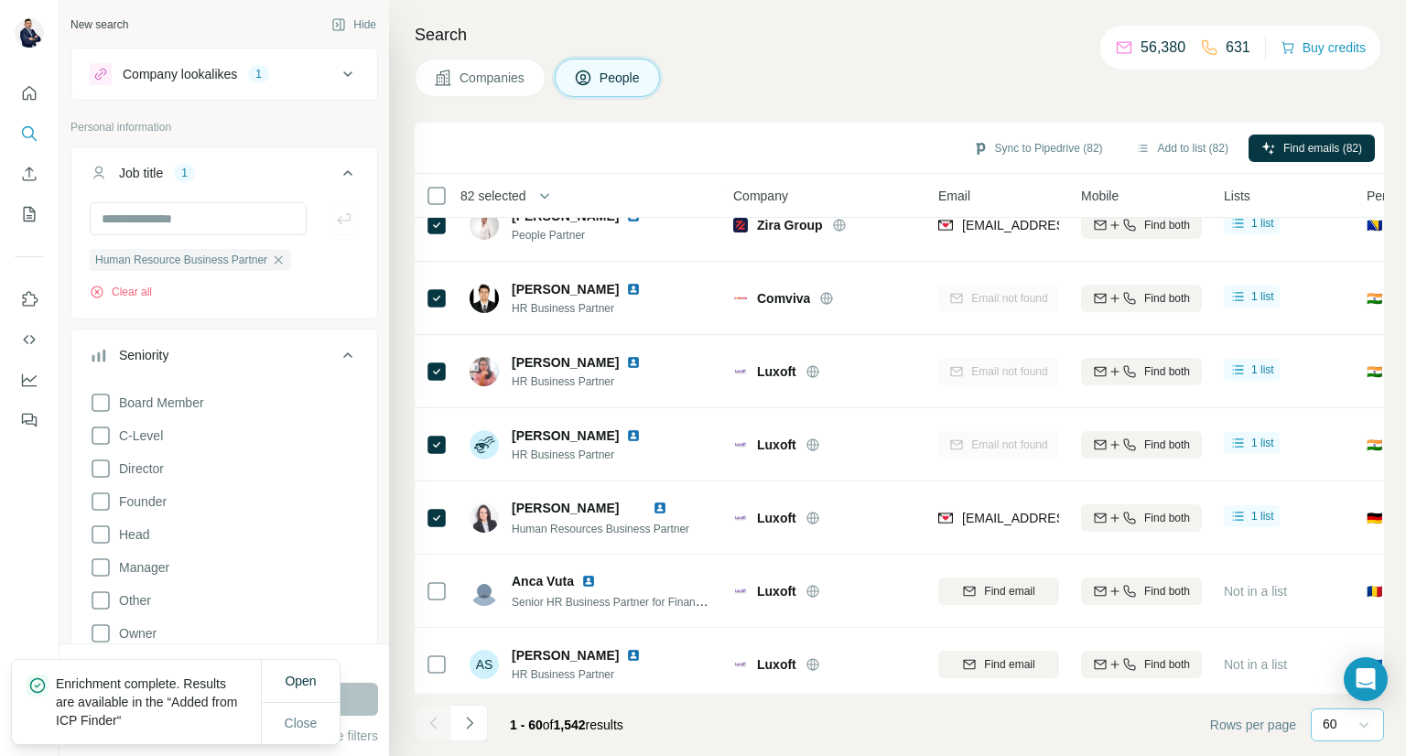
scroll to position [530, 0]
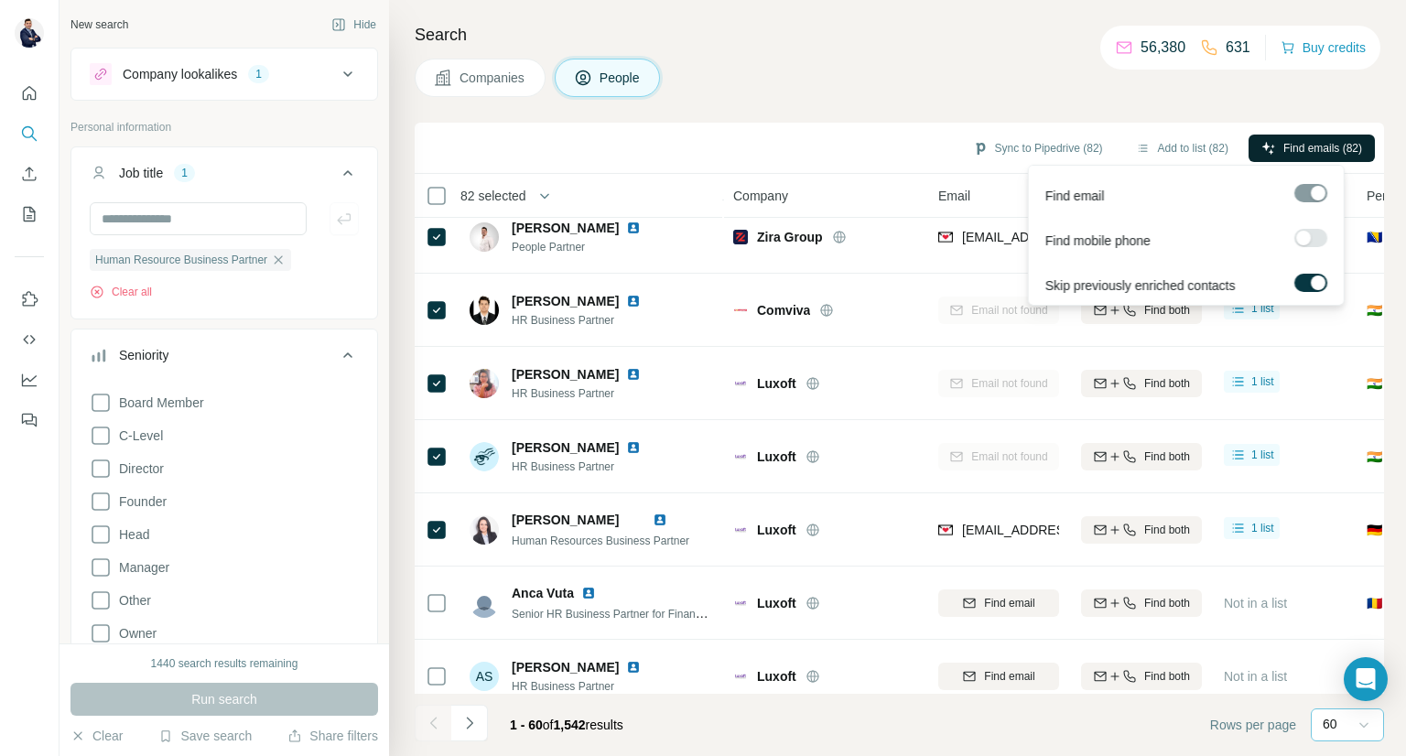
click at [1310, 143] on span "Find emails (82)" at bounding box center [1322, 148] width 79 height 16
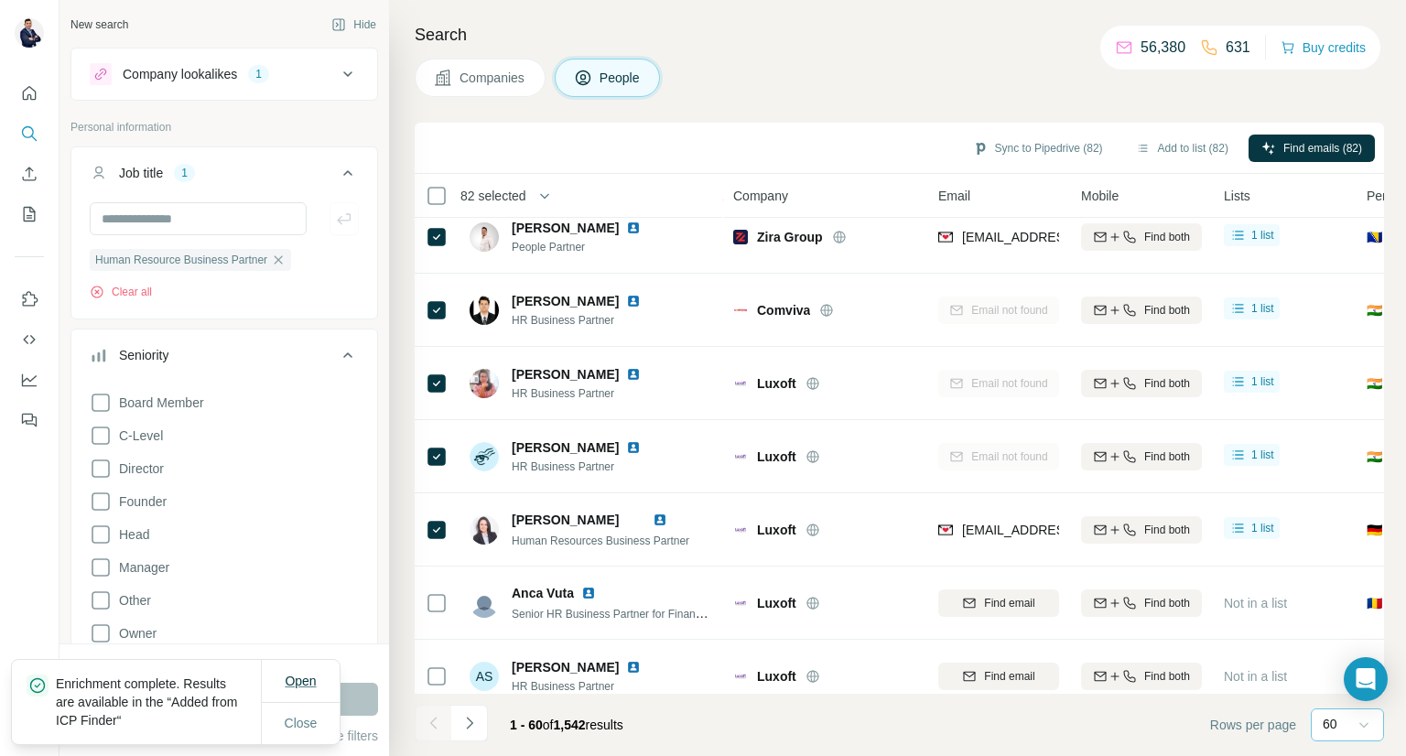
click at [295, 678] on span "Open" at bounding box center [300, 680] width 31 height 15
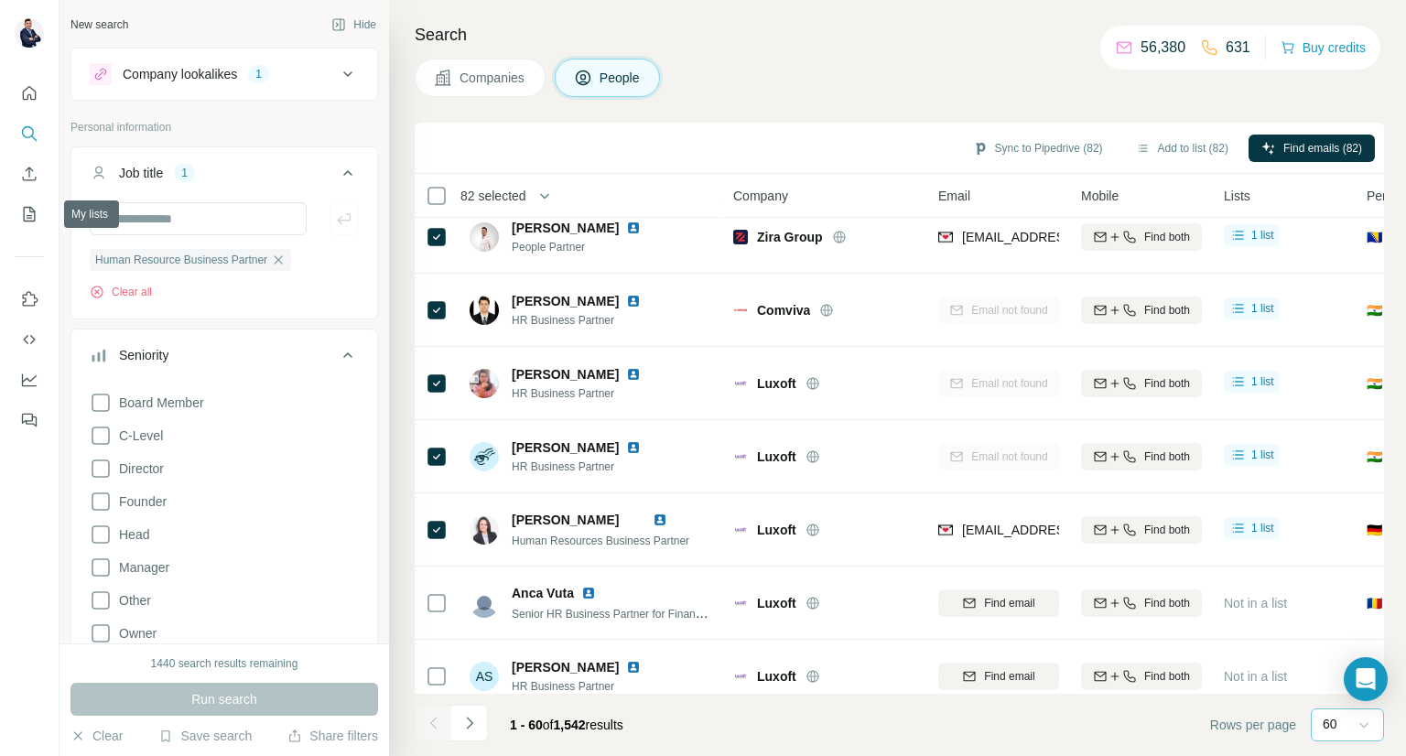
click at [14, 217] on div at bounding box center [29, 251] width 59 height 371
click at [37, 206] on icon "My lists" at bounding box center [29, 214] width 18 height 18
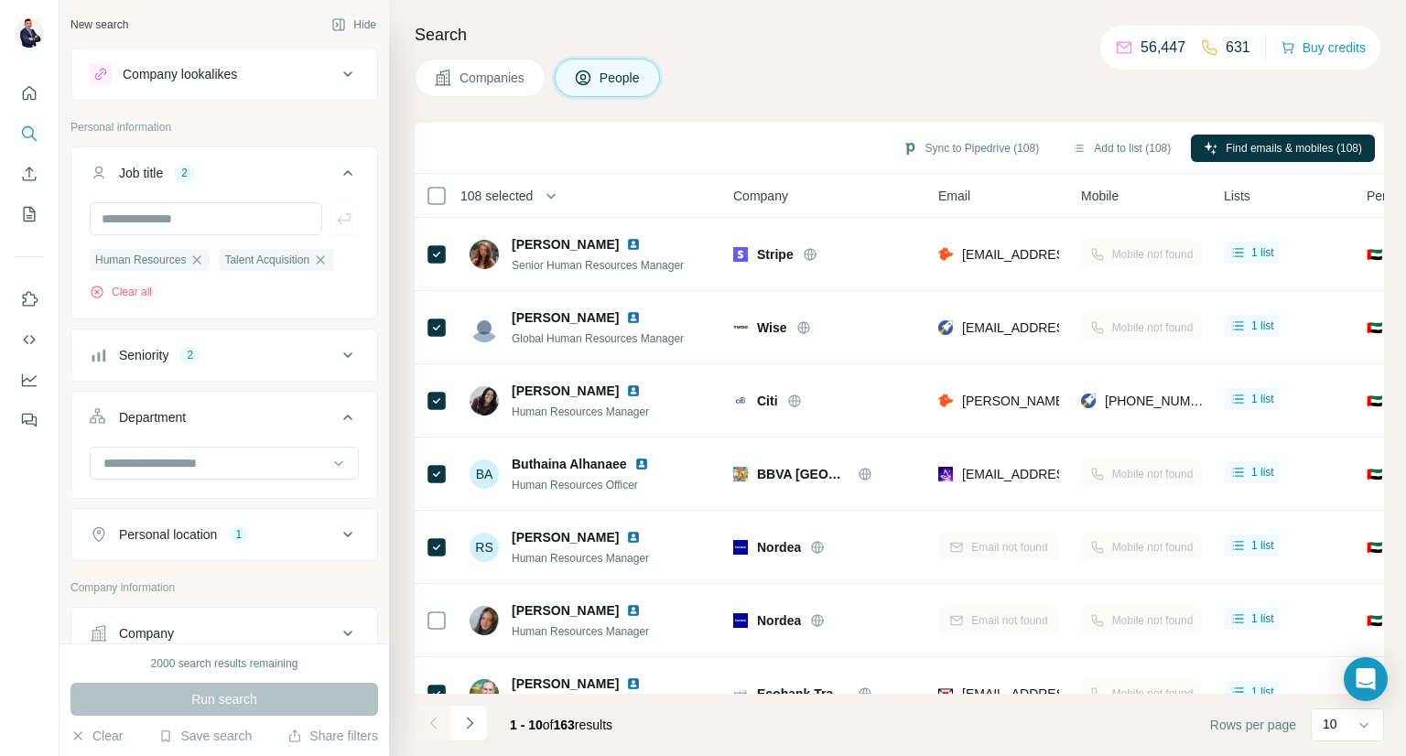
scroll to position [266, 0]
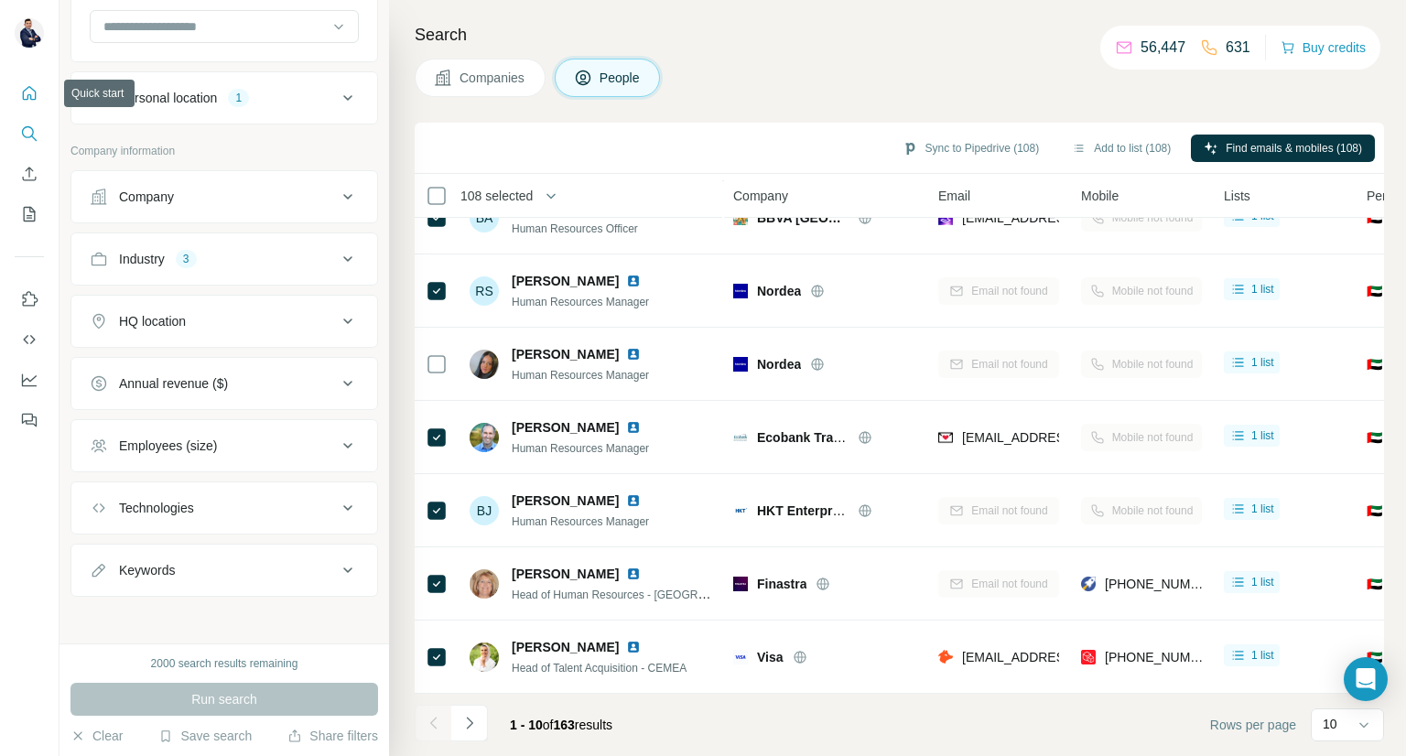
click at [25, 92] on icon "Quick start" at bounding box center [29, 93] width 18 height 18
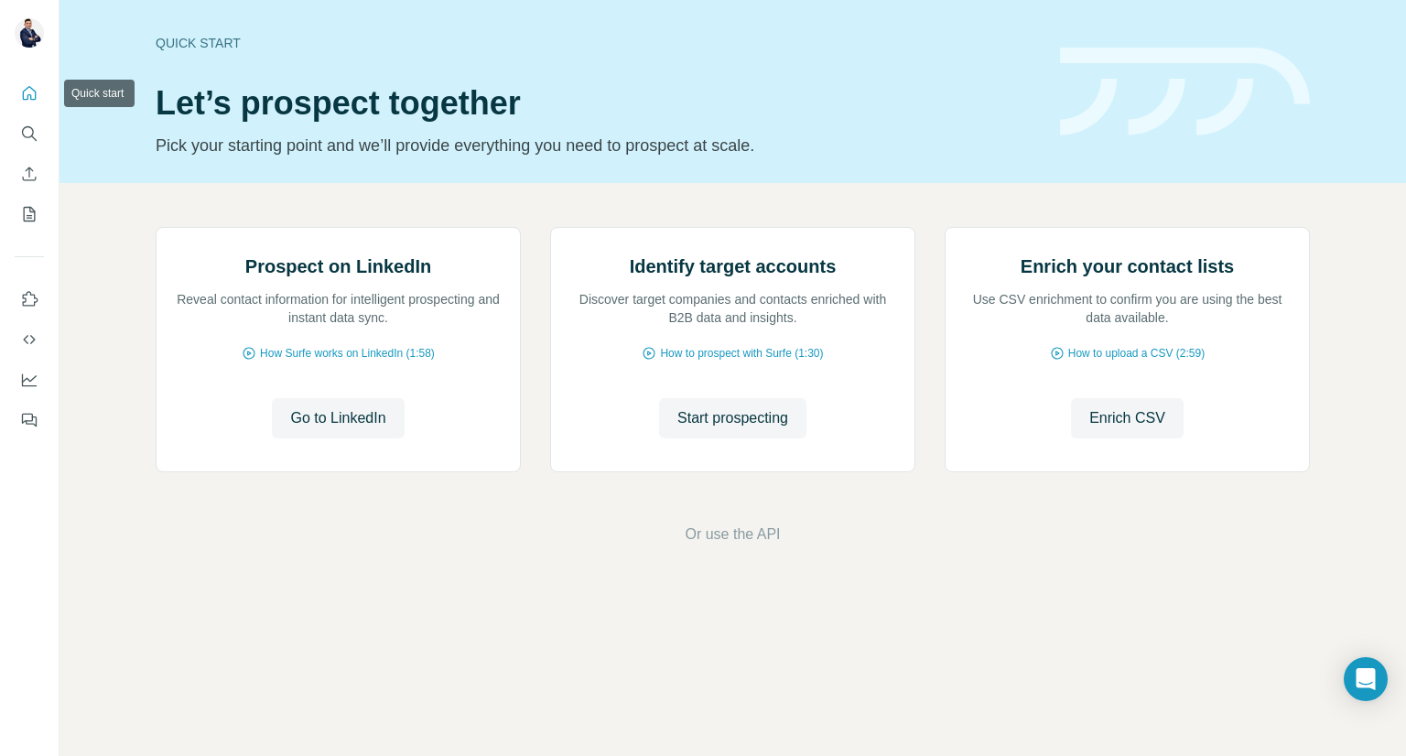
click at [25, 92] on icon "Quick start" at bounding box center [29, 93] width 18 height 18
click at [36, 217] on icon "My lists" at bounding box center [29, 214] width 18 height 18
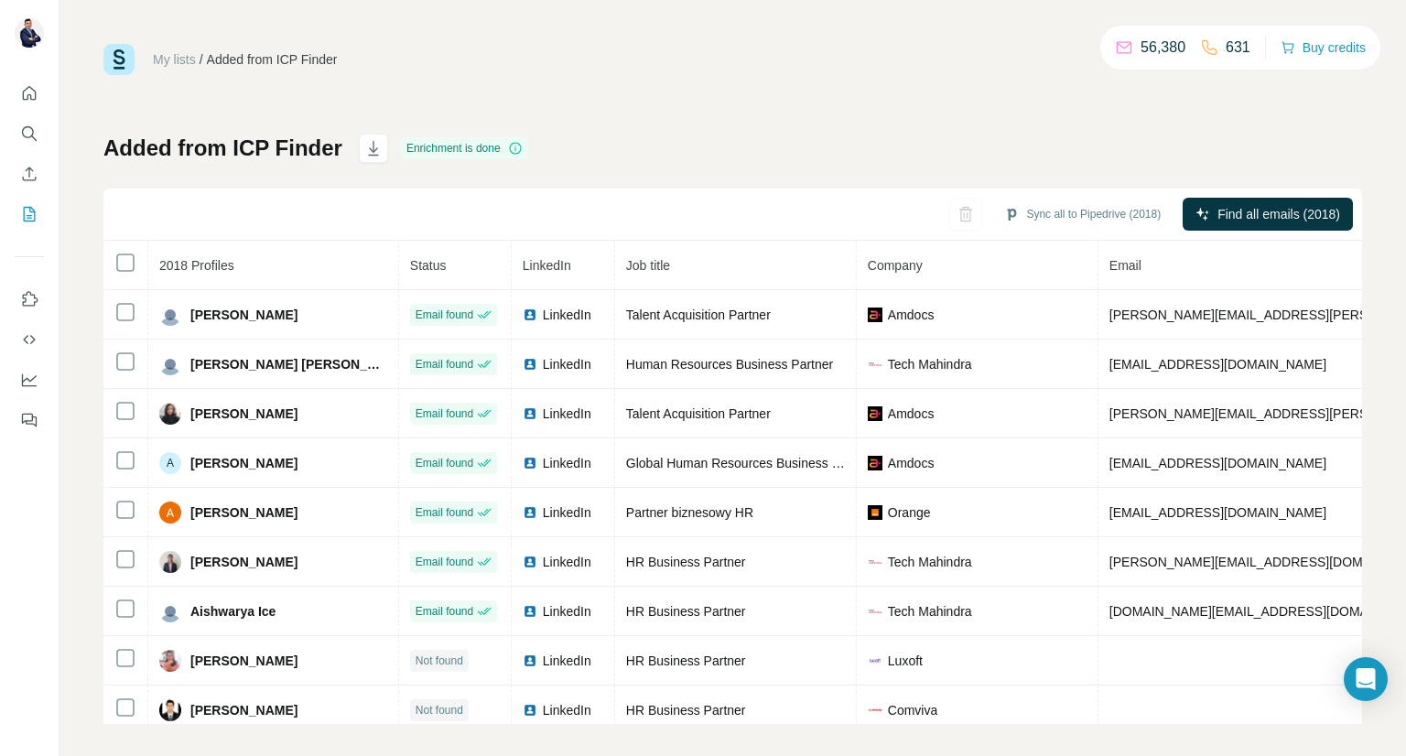
click at [298, 152] on h1 "Added from ICP Finder" at bounding box center [222, 148] width 239 height 29
click at [275, 61] on div "Added from ICP Finder" at bounding box center [272, 59] width 131 height 18
click at [332, 50] on div "Added from ICP Finder" at bounding box center [272, 59] width 131 height 18
click at [285, 126] on div "My lists / Added from ICP Finder 56,380 631 Buy credits Added from ICP Finder E…" at bounding box center [732, 384] width 1258 height 680
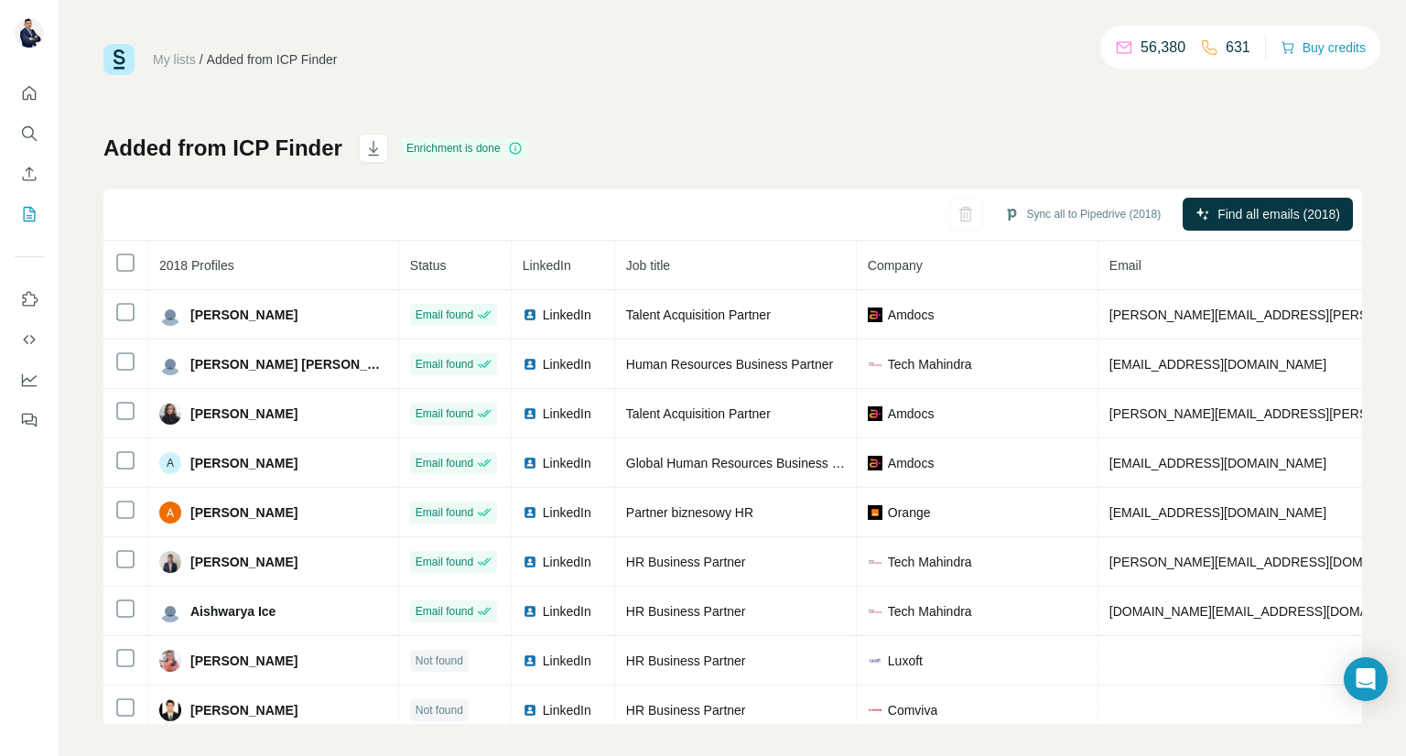
click at [135, 263] on icon at bounding box center [125, 263] width 22 height 22
click at [216, 262] on span "2018 Profiles" at bounding box center [196, 265] width 75 height 15
click at [373, 143] on icon "button" at bounding box center [373, 148] width 18 height 18
click at [273, 159] on h1 "Added from ICP Finder" at bounding box center [222, 148] width 239 height 29
click at [207, 68] on ul "My lists / Added from ICP Finder" at bounding box center [245, 59] width 184 height 18
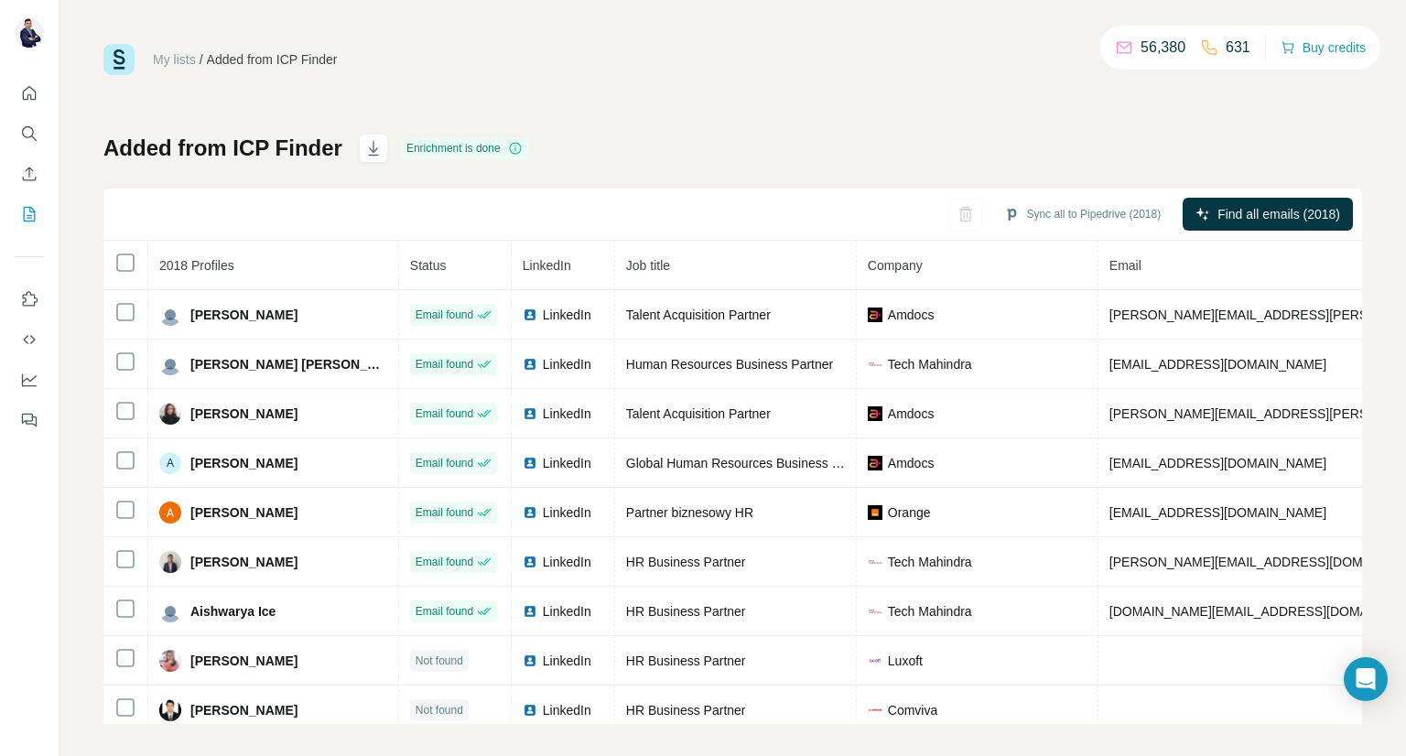
click at [182, 59] on link "My lists" at bounding box center [174, 59] width 43 height 15
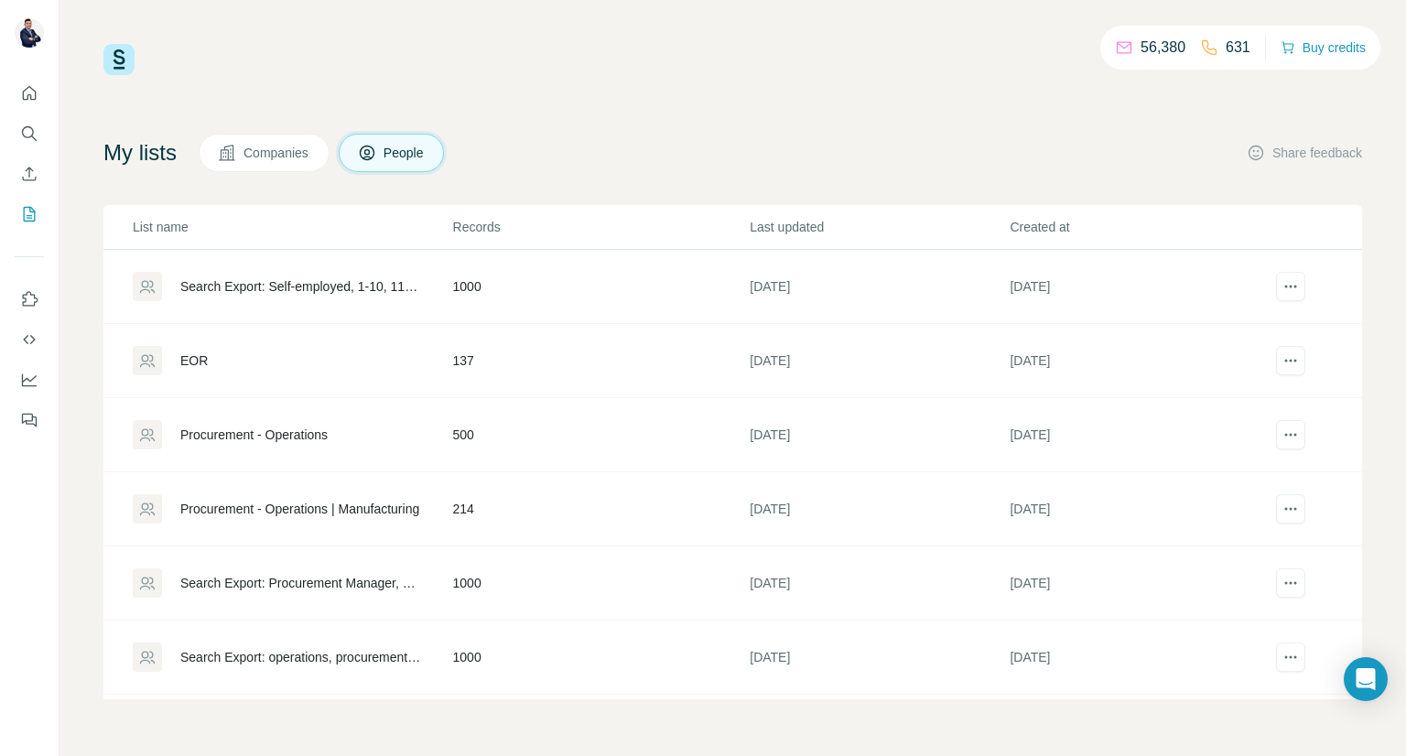
click at [253, 165] on button "Companies" at bounding box center [264, 153] width 131 height 38
click at [270, 161] on span "Companies" at bounding box center [276, 153] width 67 height 18
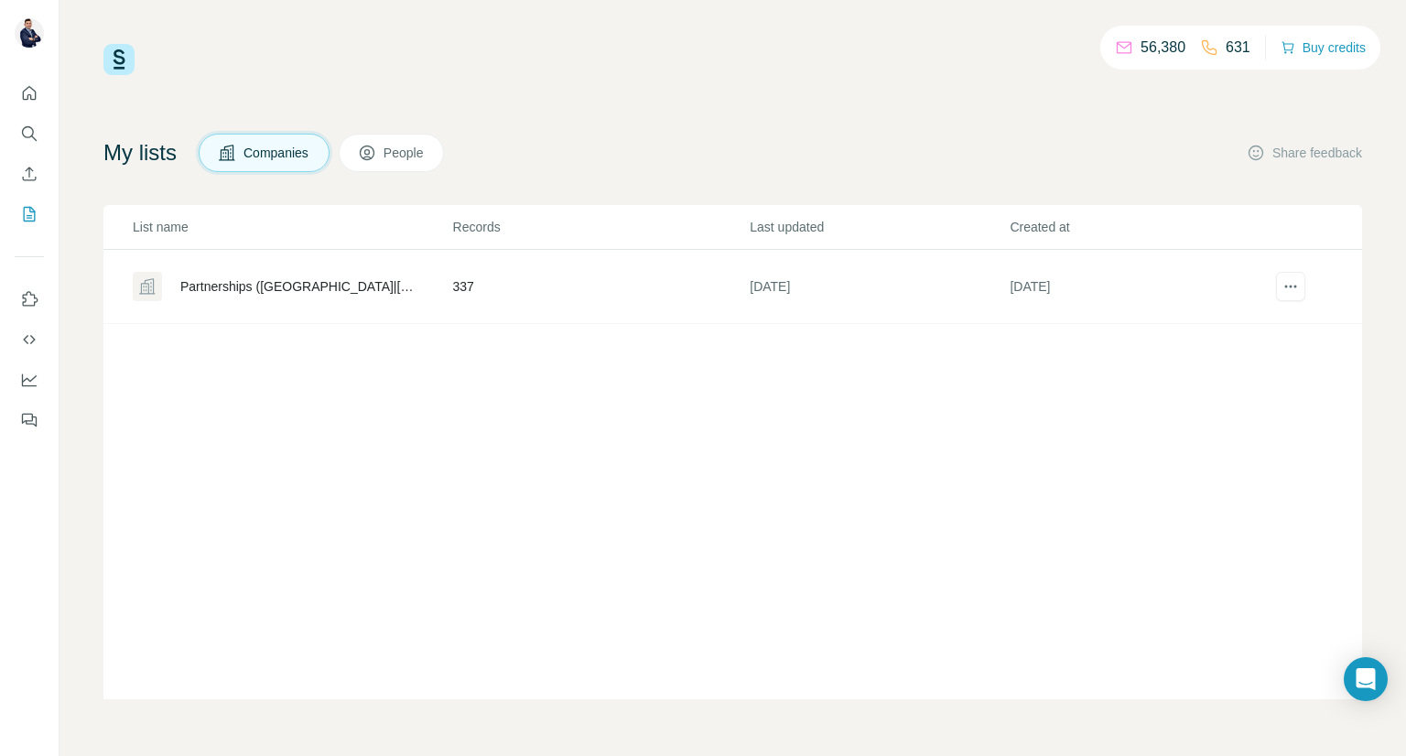
click at [425, 161] on span "People" at bounding box center [404, 153] width 42 height 18
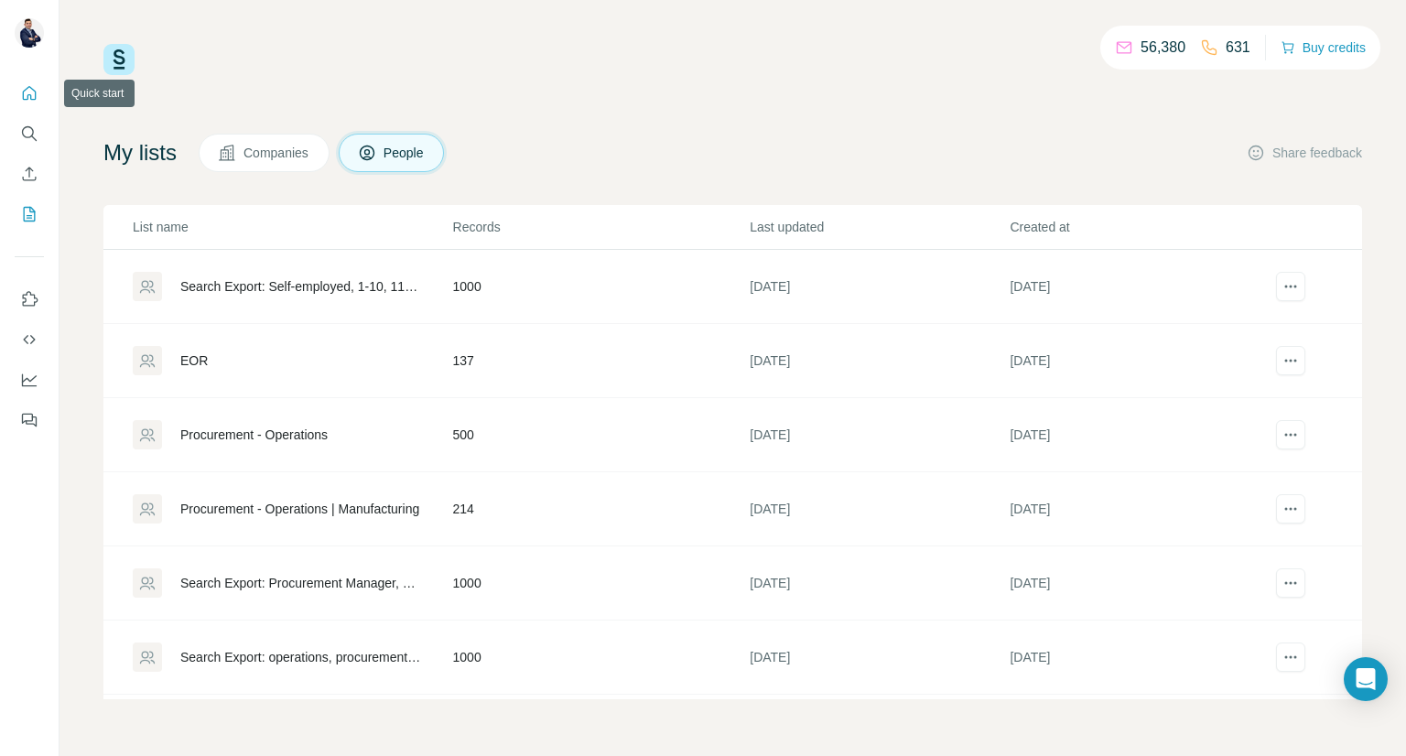
click at [22, 105] on button "Quick start" at bounding box center [29, 93] width 29 height 33
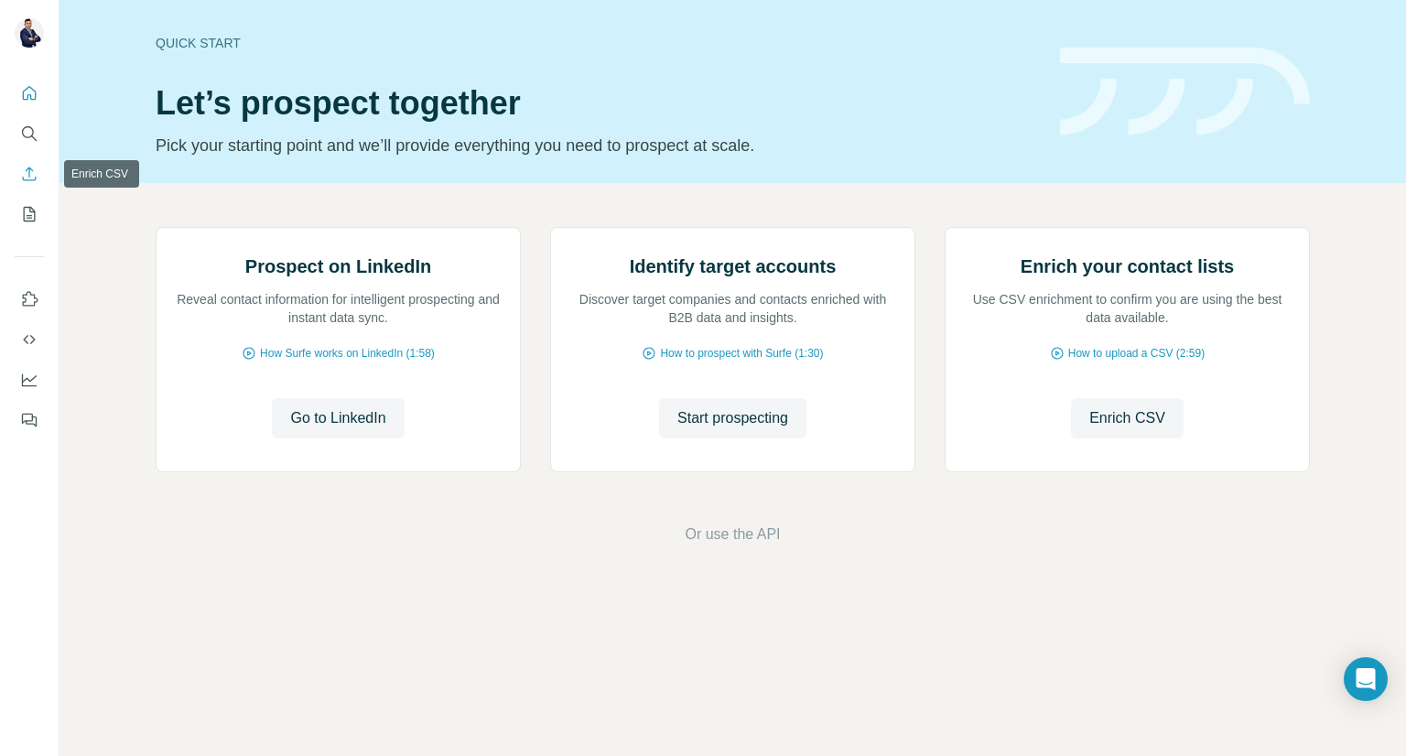
click at [29, 184] on button "Enrich CSV" at bounding box center [29, 173] width 29 height 33
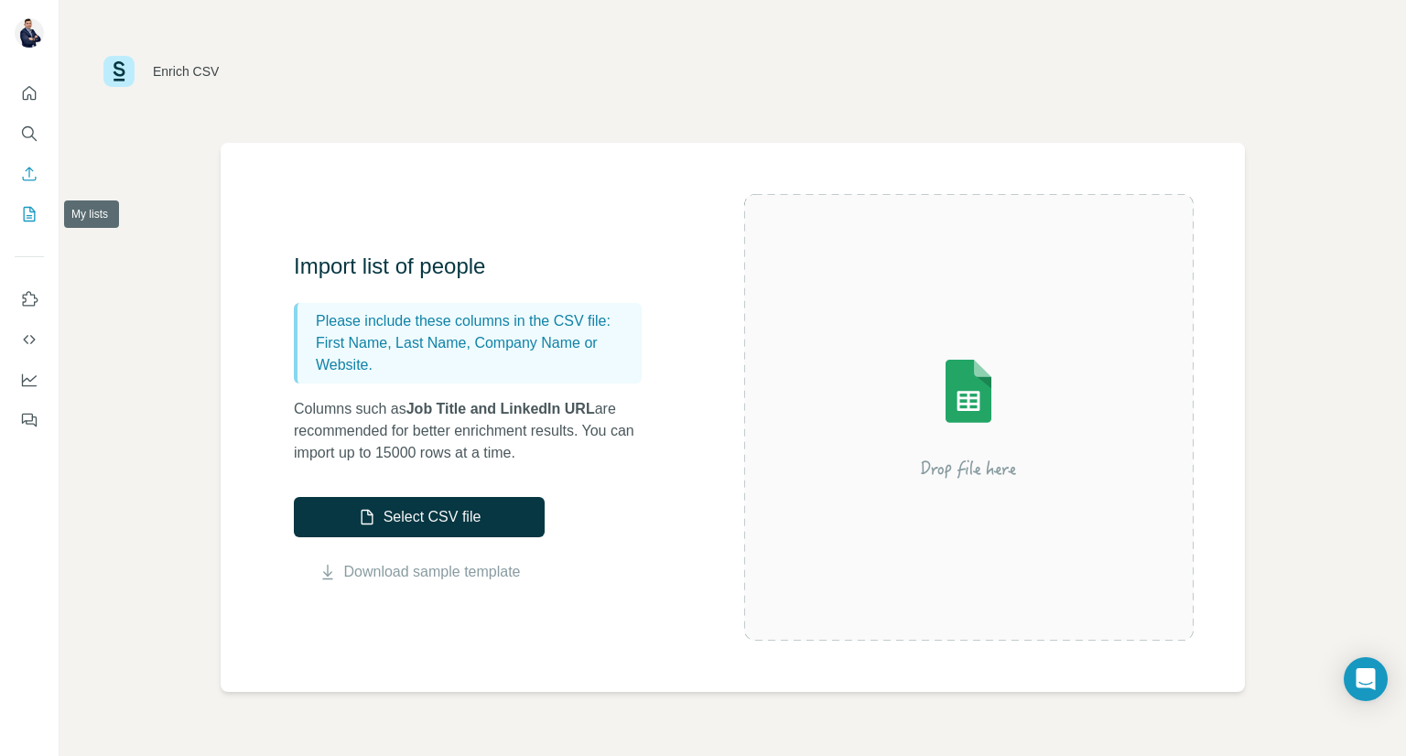
click at [20, 224] on button "My lists" at bounding box center [29, 214] width 29 height 33
